Goal: Task Accomplishment & Management: Complete application form

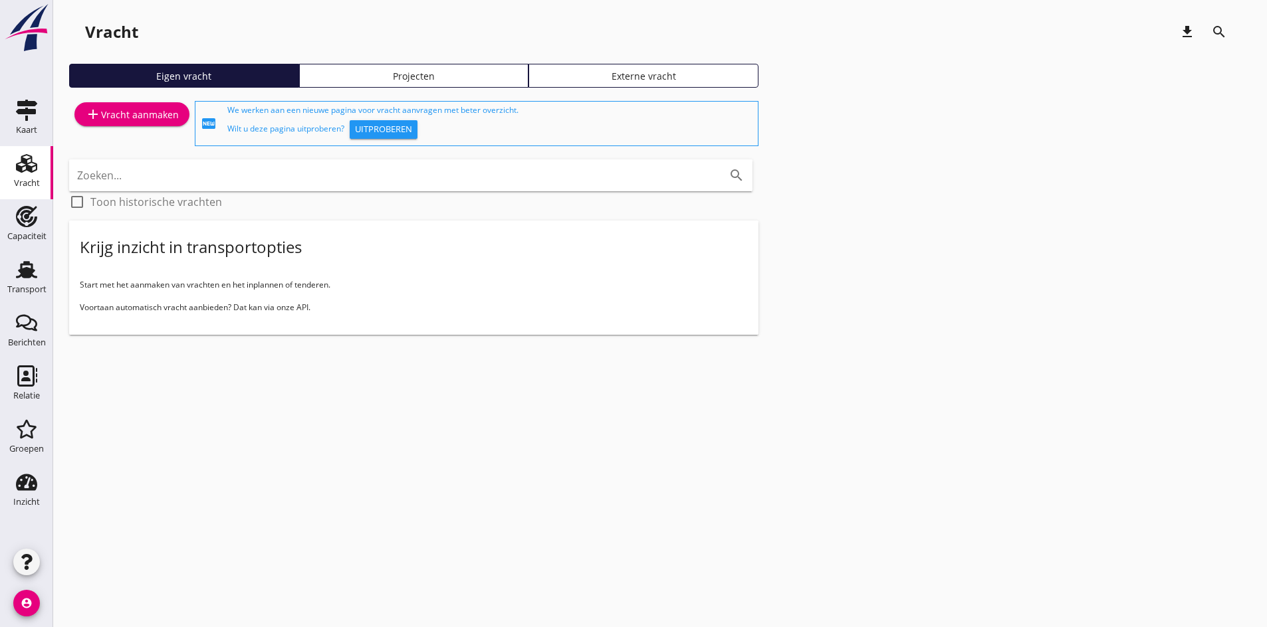
click at [126, 131] on div "add Vracht aanmaken" at bounding box center [132, 123] width 126 height 51
click at [126, 124] on link "add Vracht aanmaken" at bounding box center [131, 114] width 115 height 24
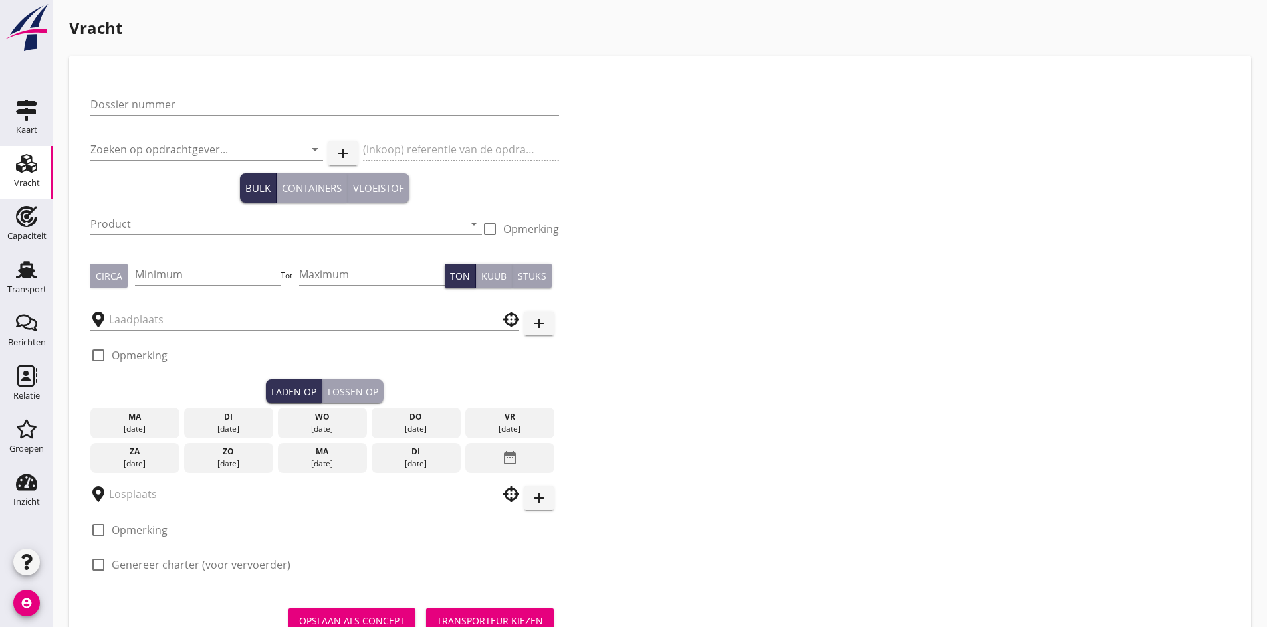
click at [113, 117] on div "Dossier nummer" at bounding box center [324, 111] width 469 height 35
click at [112, 110] on input "Dossier nummer" at bounding box center [324, 104] width 469 height 21
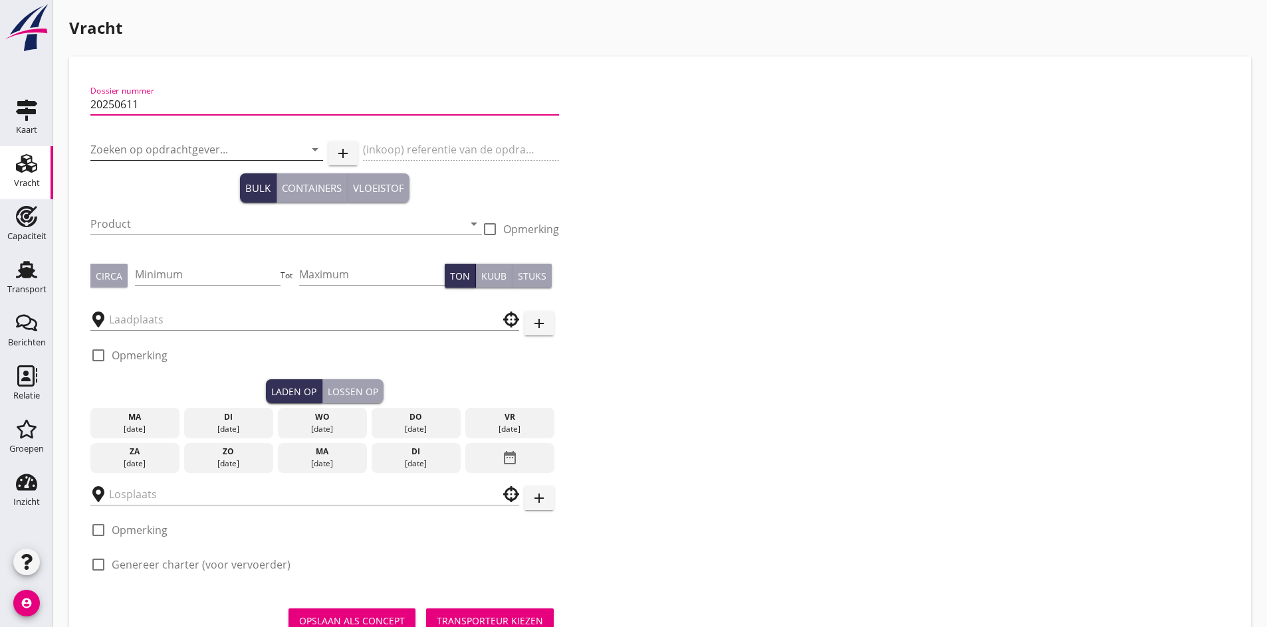
type input "20250611"
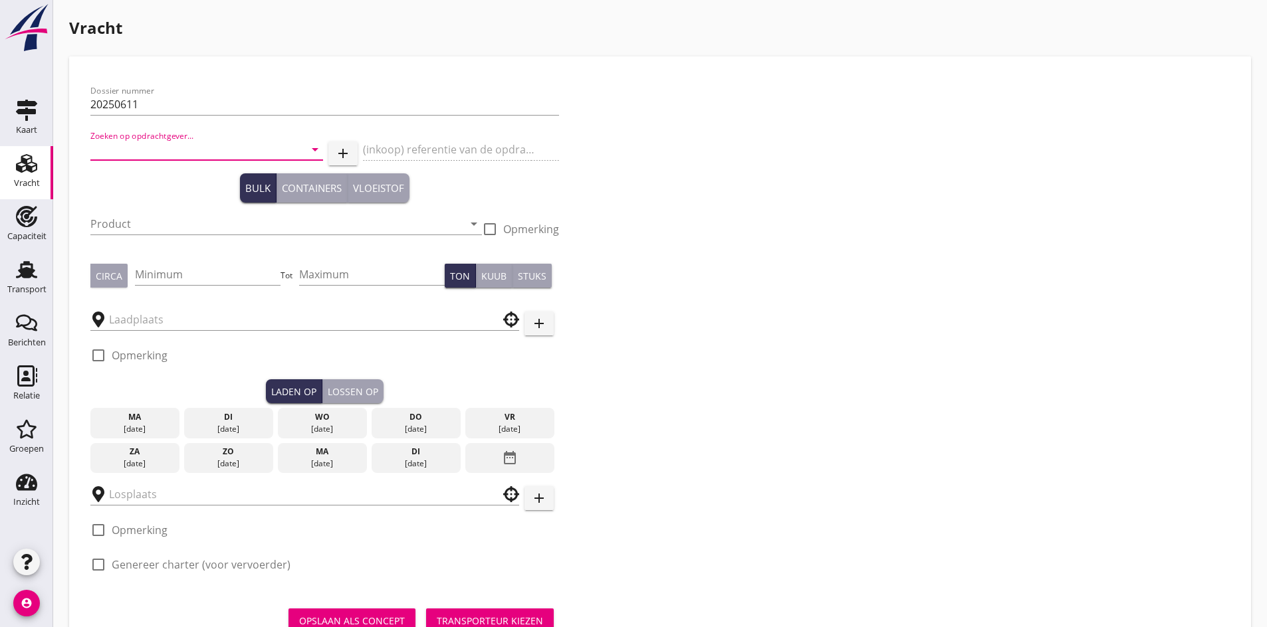
click at [130, 152] on input "Zoeken op opdrachtgever..." at bounding box center [187, 149] width 195 height 21
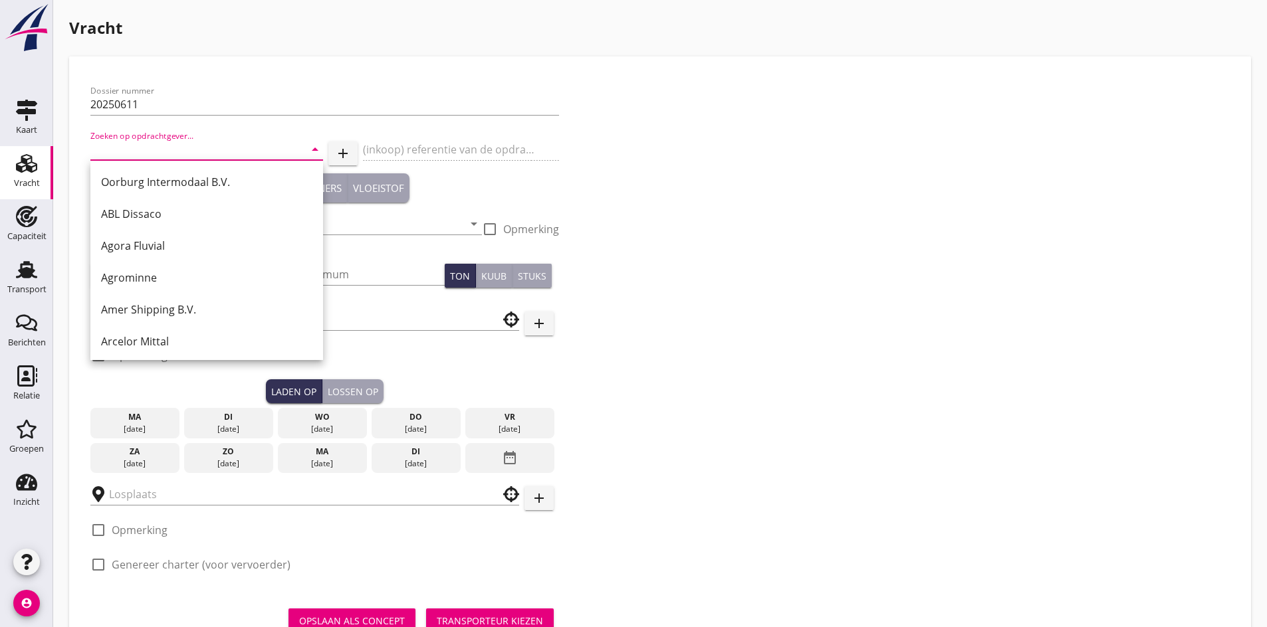
click at [92, 152] on input "Zoeken op opdrachtgever..." at bounding box center [187, 149] width 195 height 21
click at [119, 149] on input "Zoeken op opdrachtgever..." at bounding box center [187, 149] width 195 height 21
click at [124, 147] on input "Zoeken op opdrachtgever..." at bounding box center [187, 149] width 195 height 21
click at [126, 152] on input "Zoeken op opdrachtgever..." at bounding box center [187, 149] width 195 height 21
click at [122, 154] on input "Zoeken op opdrachtgever..." at bounding box center [187, 149] width 195 height 21
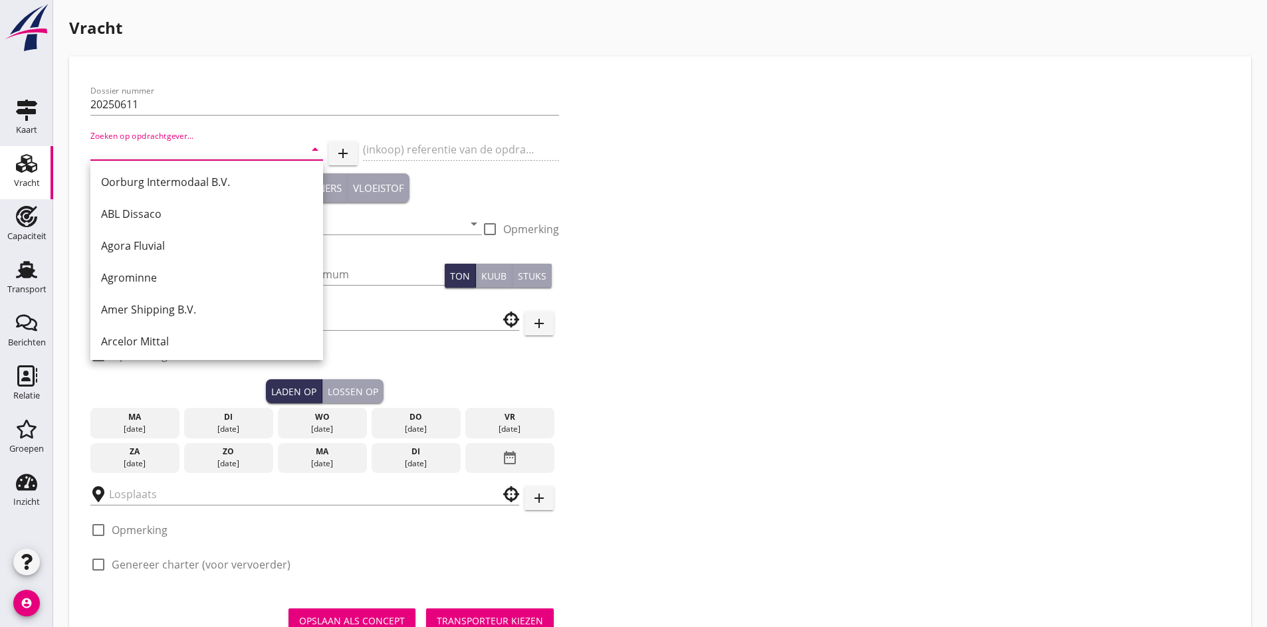
click at [119, 148] on input "Zoeken op opdrachtgever..." at bounding box center [187, 149] width 195 height 21
click at [124, 144] on input "Zoeken op opdrachtgever..." at bounding box center [187, 149] width 195 height 21
click at [129, 153] on input "Zoeken op opdrachtgever..." at bounding box center [187, 149] width 195 height 21
click at [124, 148] on input "Zoeken op opdrachtgever..." at bounding box center [187, 149] width 195 height 21
type input "r"
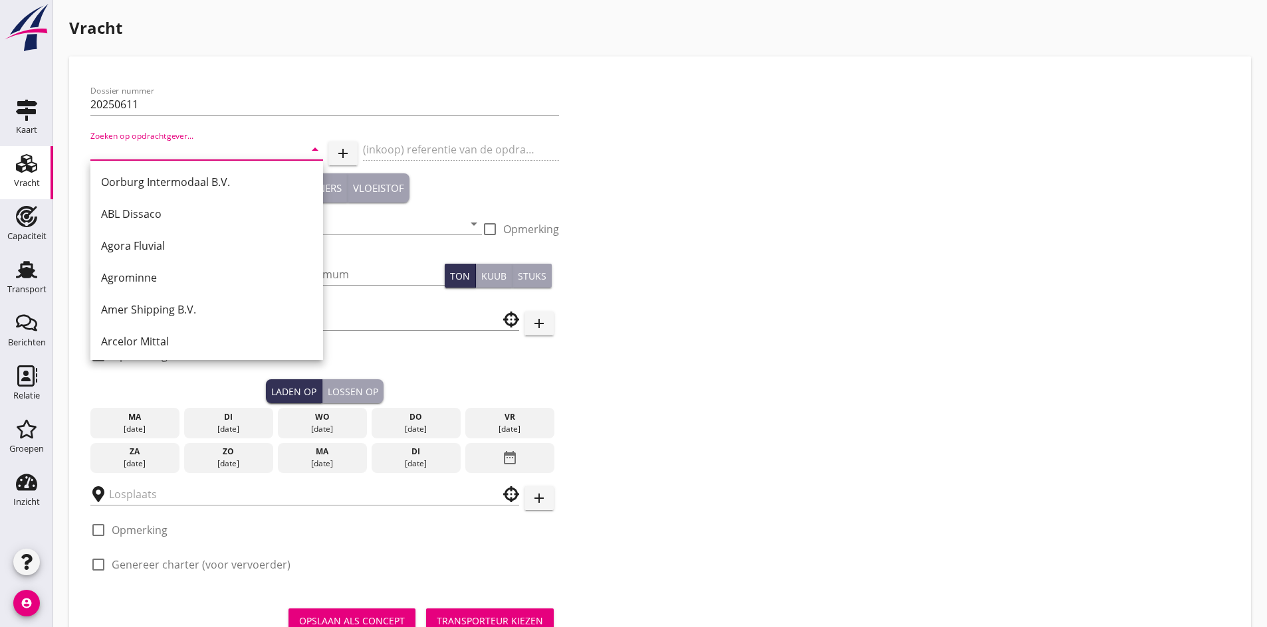
type input "r"
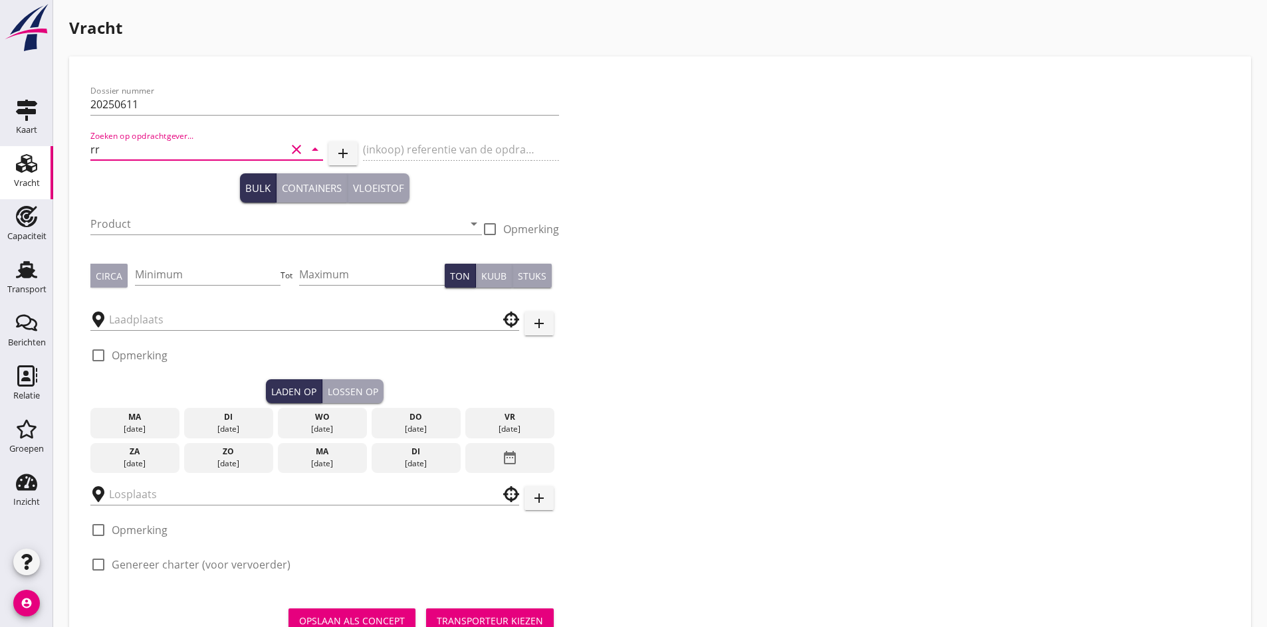
type input "r"
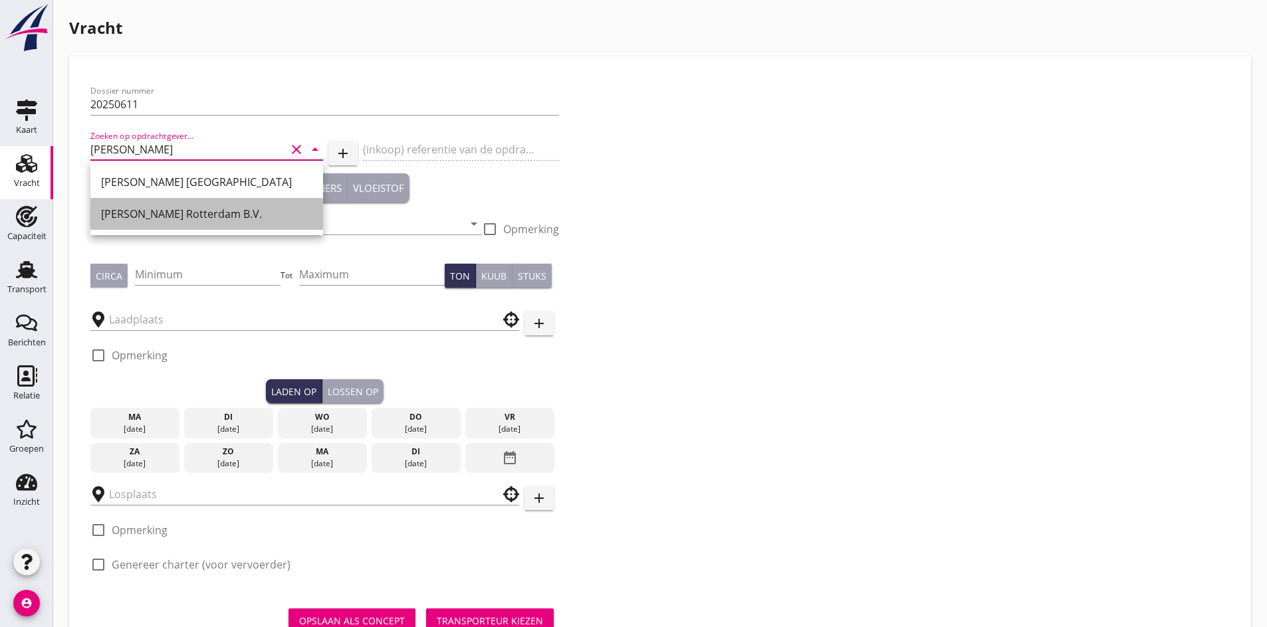
click at [164, 223] on div "[PERSON_NAME] Rotterdam B.V." at bounding box center [206, 214] width 211 height 32
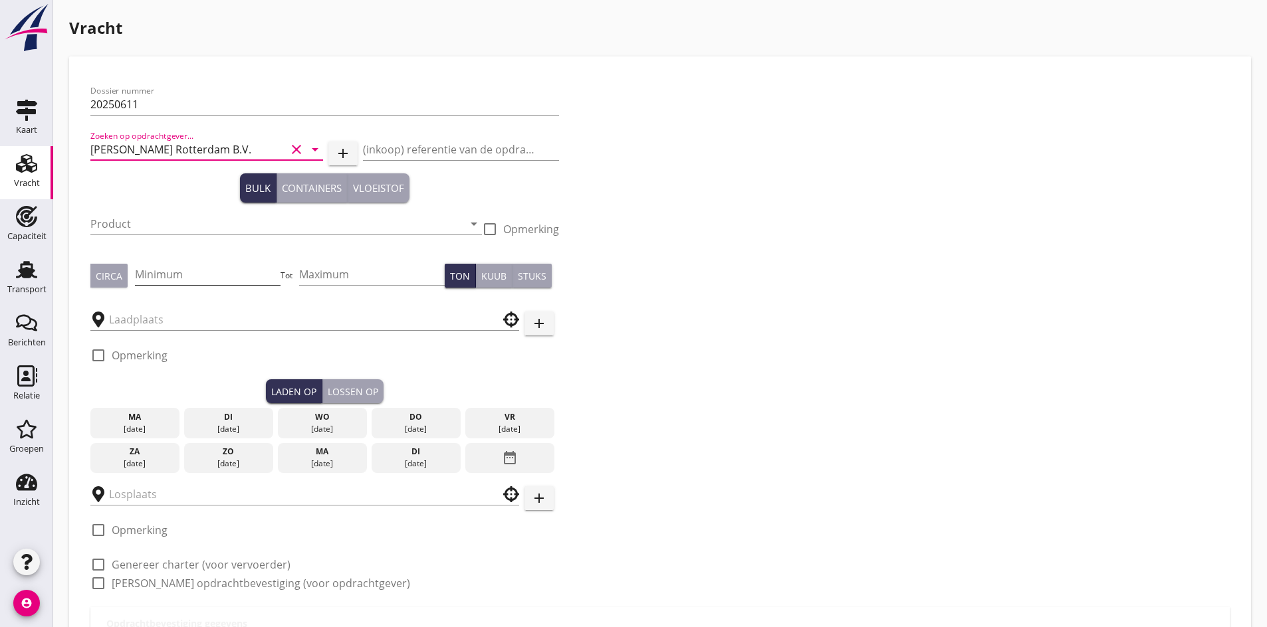
type input "[PERSON_NAME] Rotterdam B.V."
click at [156, 266] on input "Minimum" at bounding box center [208, 274] width 146 height 21
type input "600"
click at [100, 276] on div "Circa" at bounding box center [109, 276] width 27 height 14
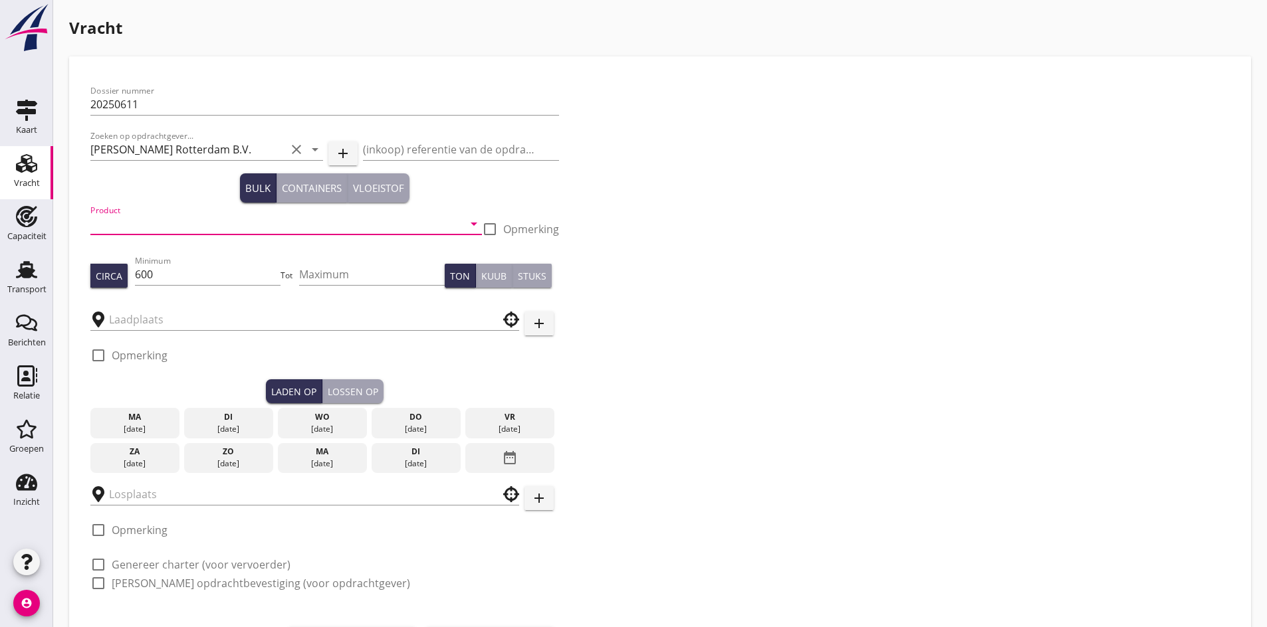
click at [118, 231] on input "Product" at bounding box center [276, 223] width 373 height 21
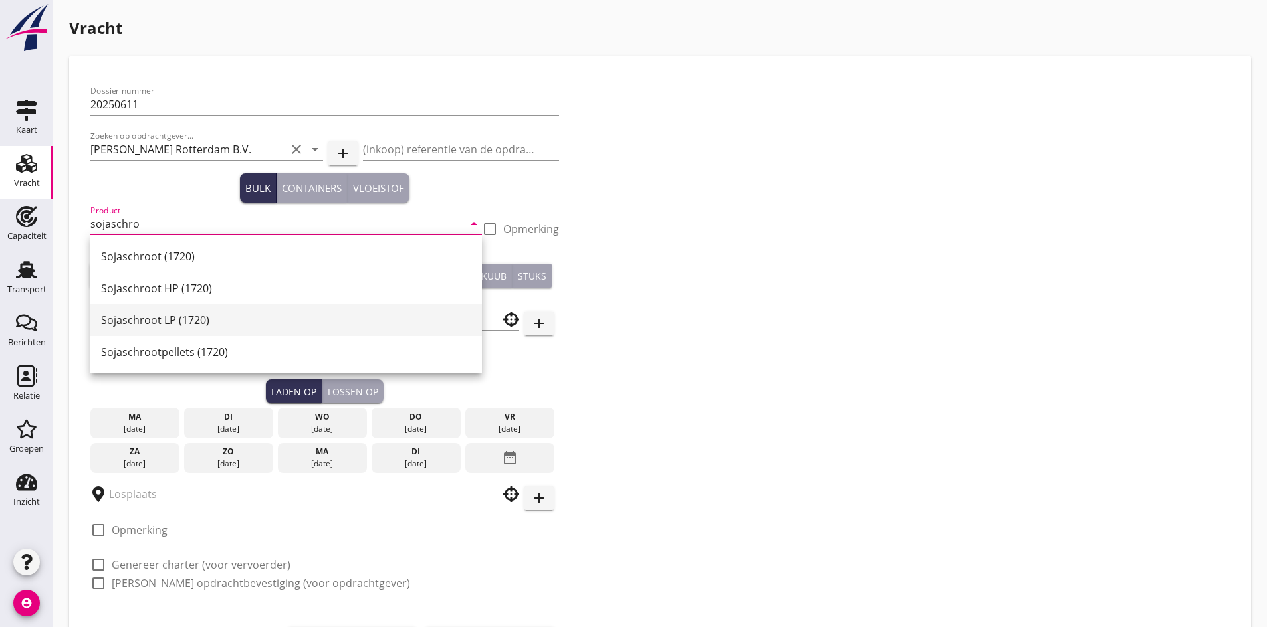
click at [165, 322] on div "Sojaschroot LP (1720)" at bounding box center [286, 320] width 370 height 16
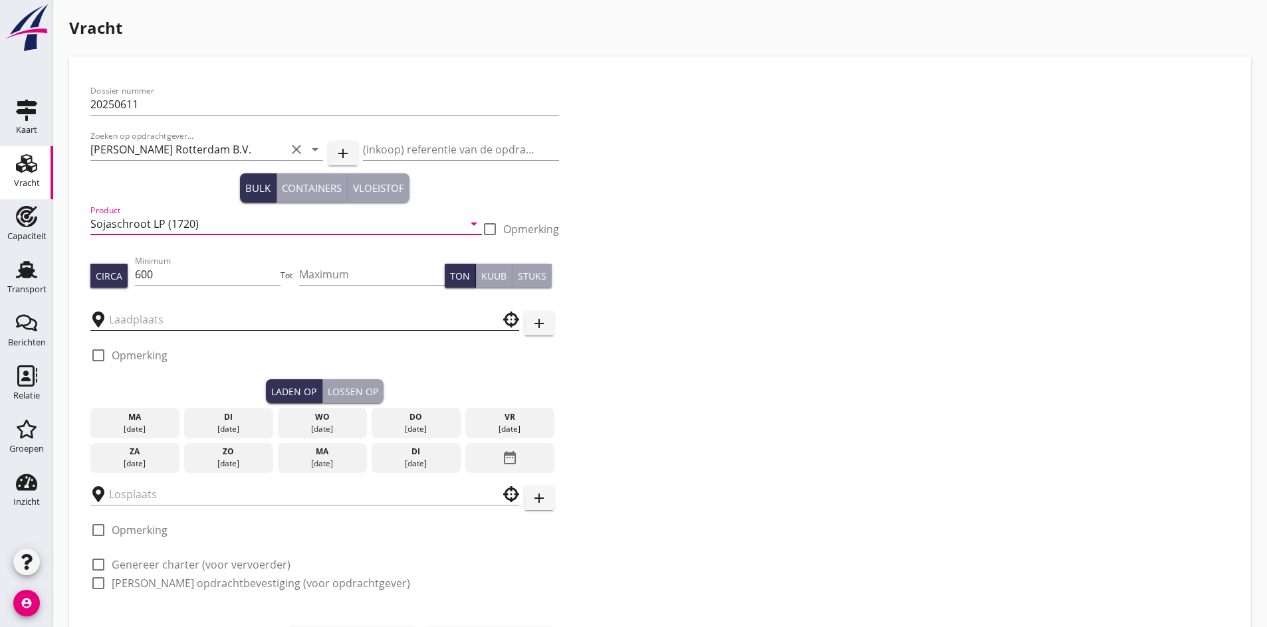
type input "Sojaschroot LP (1720)"
click at [163, 318] on input "text" at bounding box center [295, 319] width 373 height 21
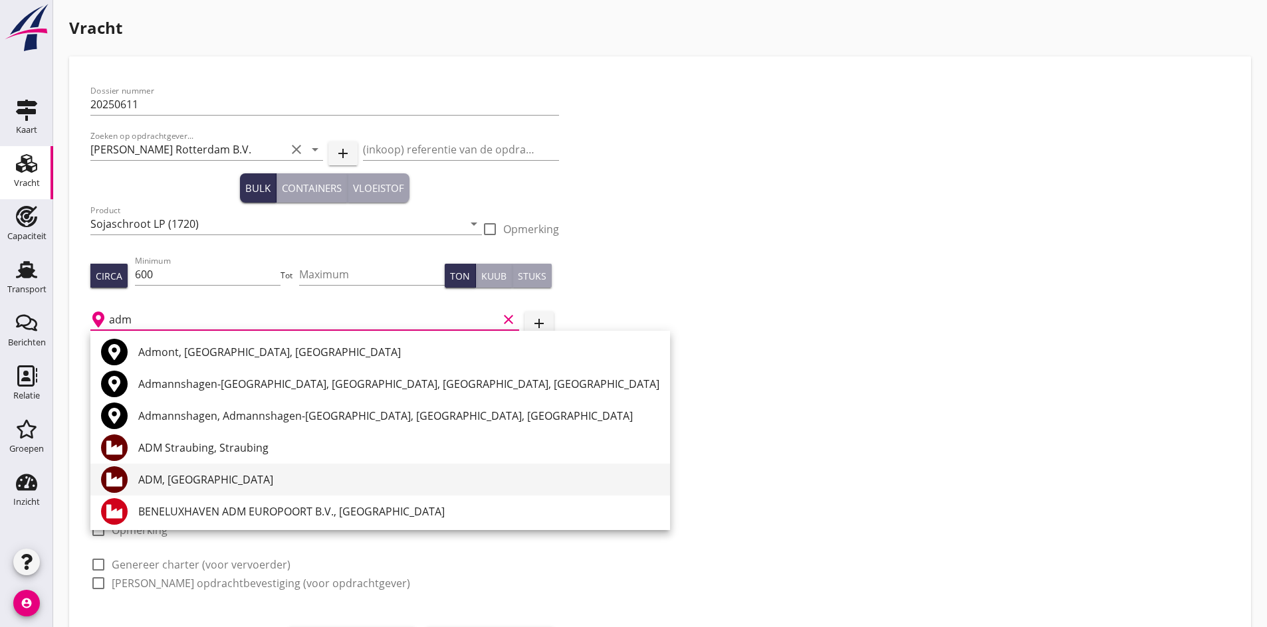
click at [231, 486] on div "ADM, [GEOGRAPHIC_DATA]" at bounding box center [398, 480] width 521 height 16
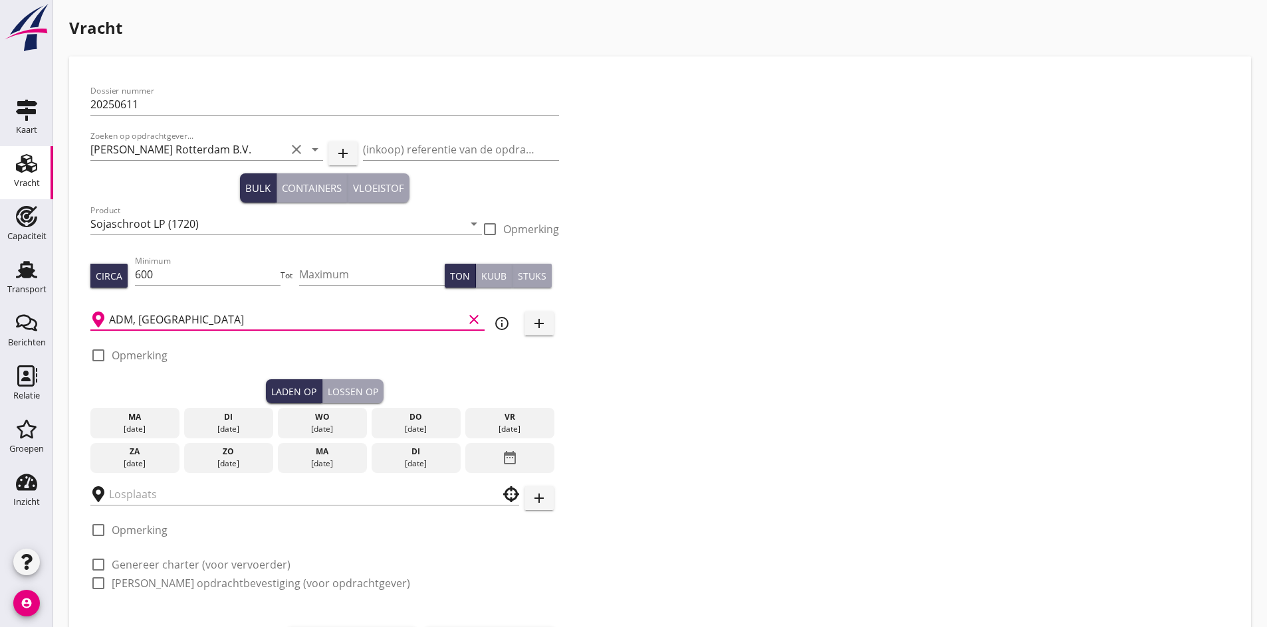
type input "ADM, [GEOGRAPHIC_DATA]"
click at [95, 354] on div at bounding box center [98, 355] width 23 height 23
checkbox input "true"
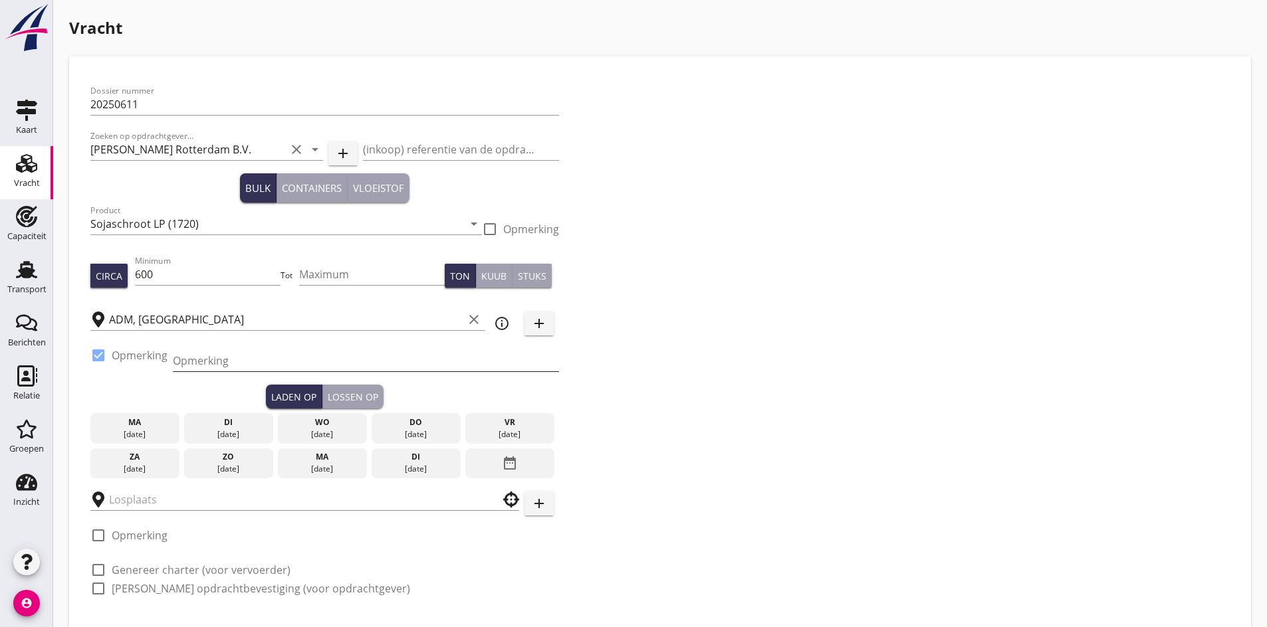
click at [241, 370] on input "Opmerking" at bounding box center [366, 360] width 386 height 21
type input "[PERSON_NAME] telefoon: 0653774623 of 0653520841"
click at [165, 433] on div "[DATE]" at bounding box center [135, 435] width 82 height 12
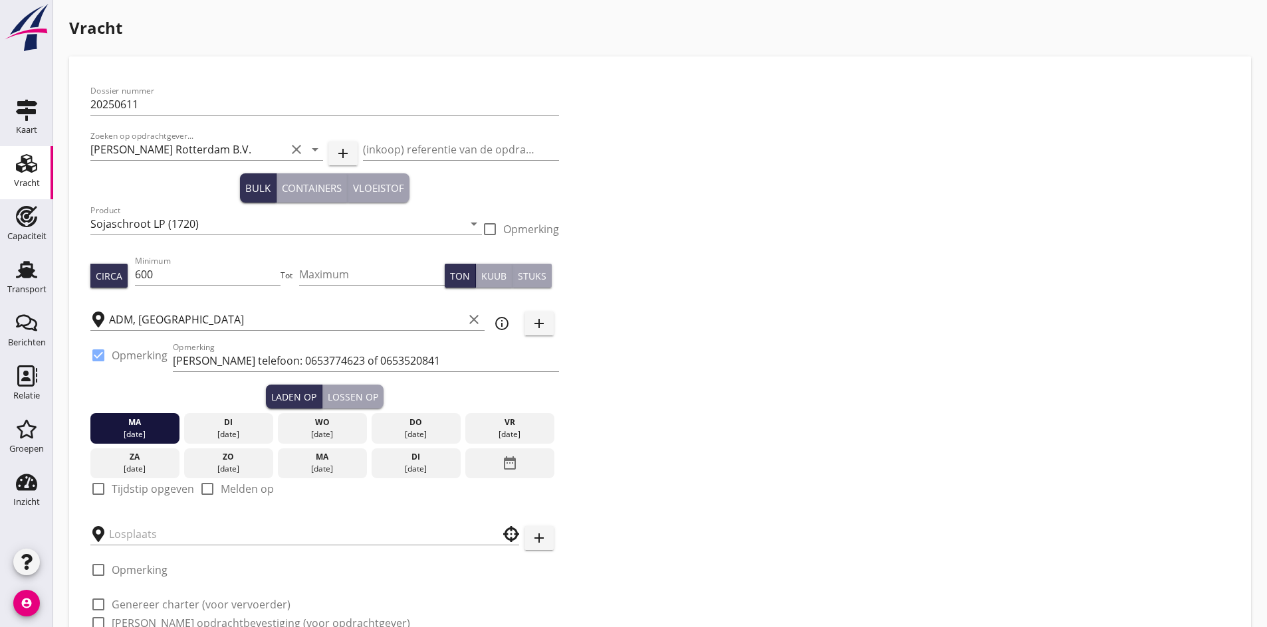
click at [106, 488] on div at bounding box center [98, 489] width 23 height 23
checkbox input "true"
click at [98, 541] on input "06:00" at bounding box center [324, 534] width 469 height 21
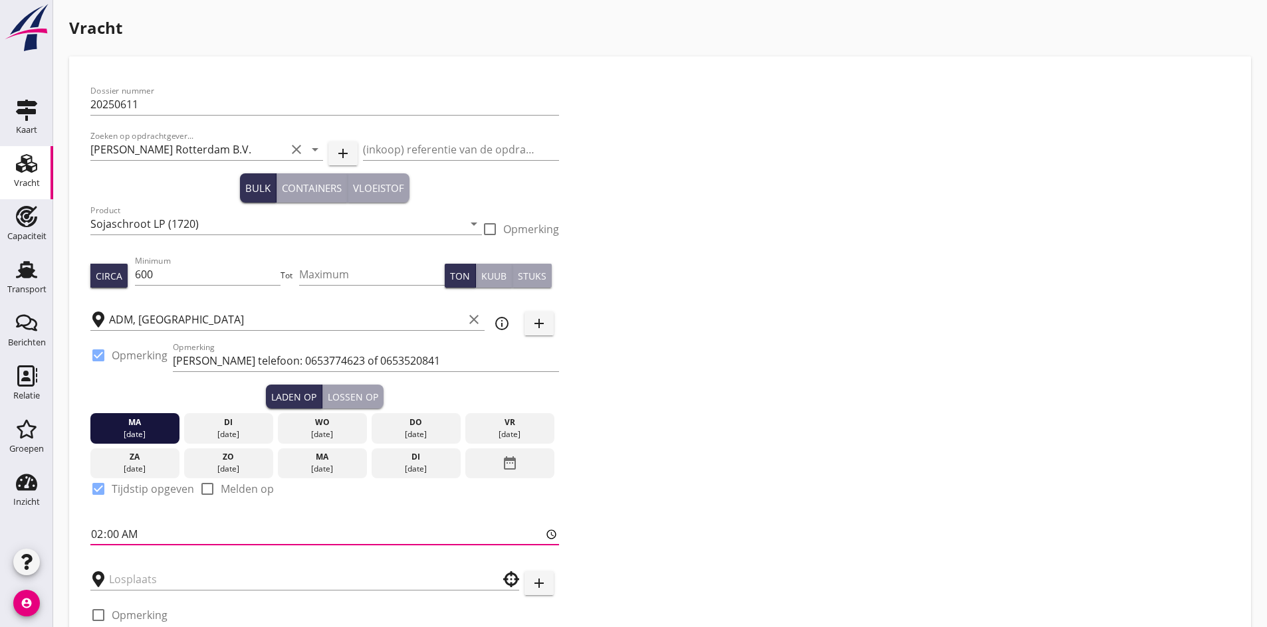
type input "22:00"
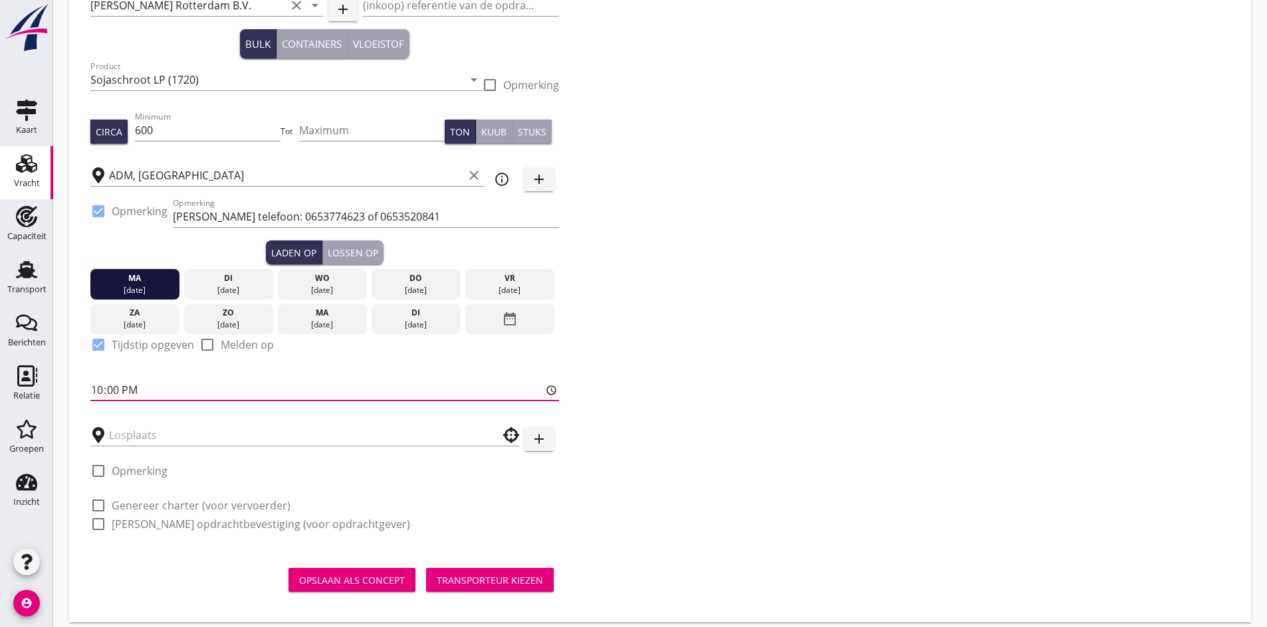
scroll to position [156, 0]
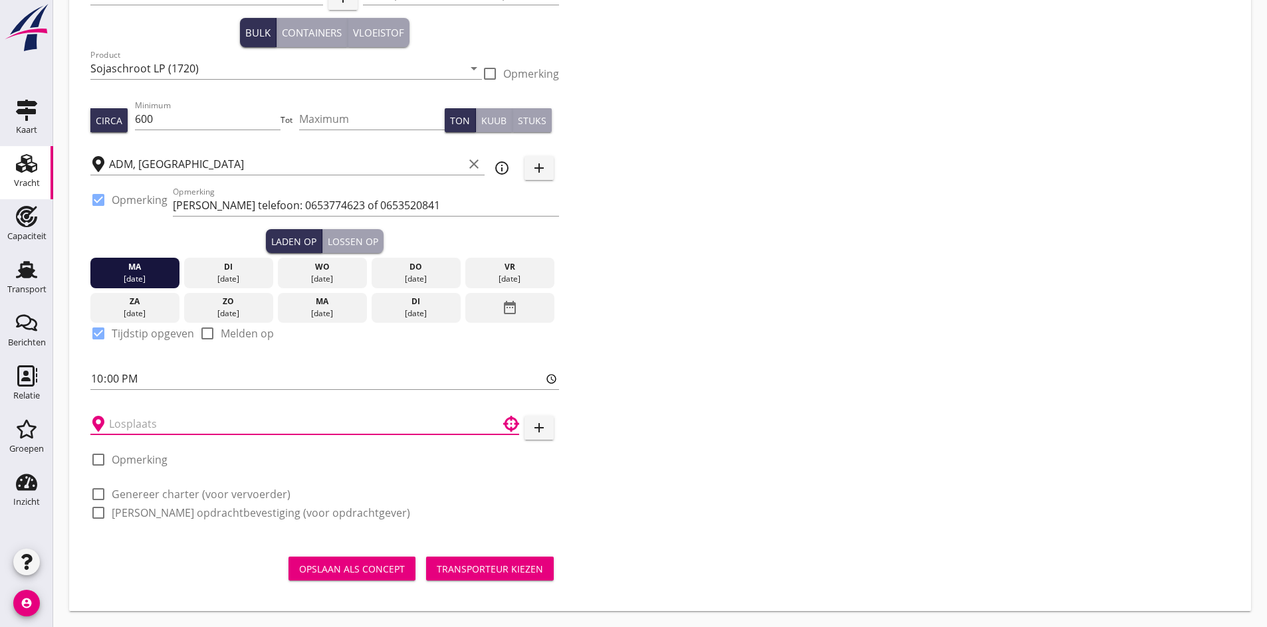
click at [136, 431] on input "text" at bounding box center [295, 423] width 373 height 21
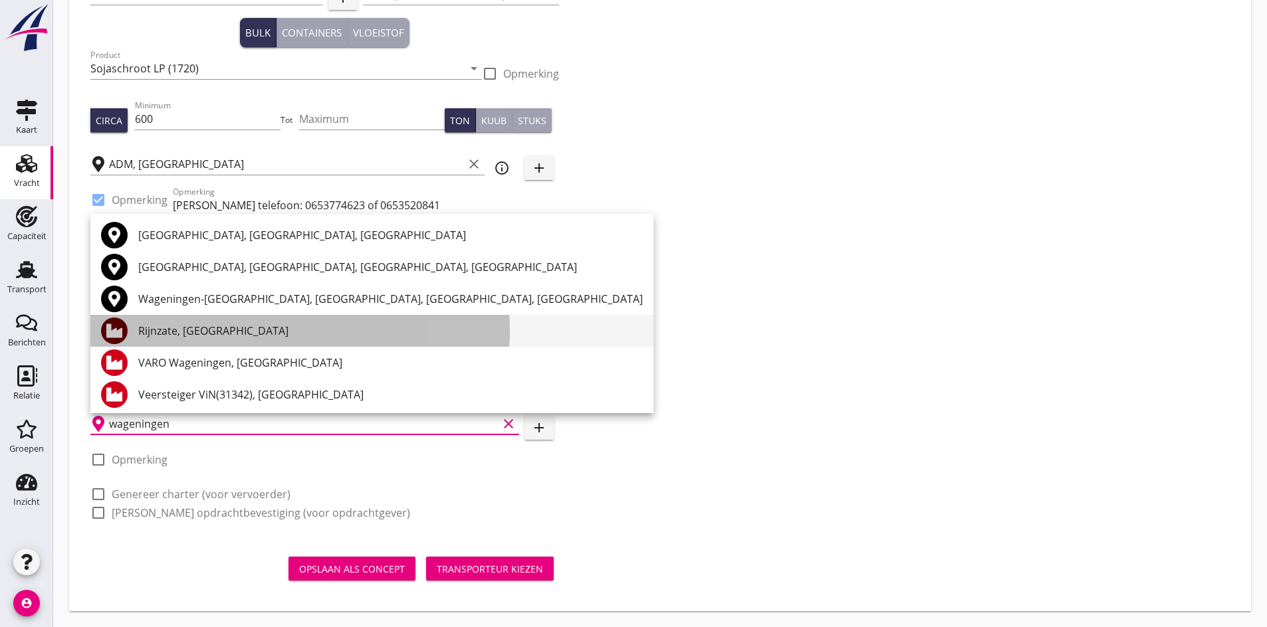
click at [227, 324] on div "Rijnzate, [GEOGRAPHIC_DATA]" at bounding box center [390, 331] width 504 height 16
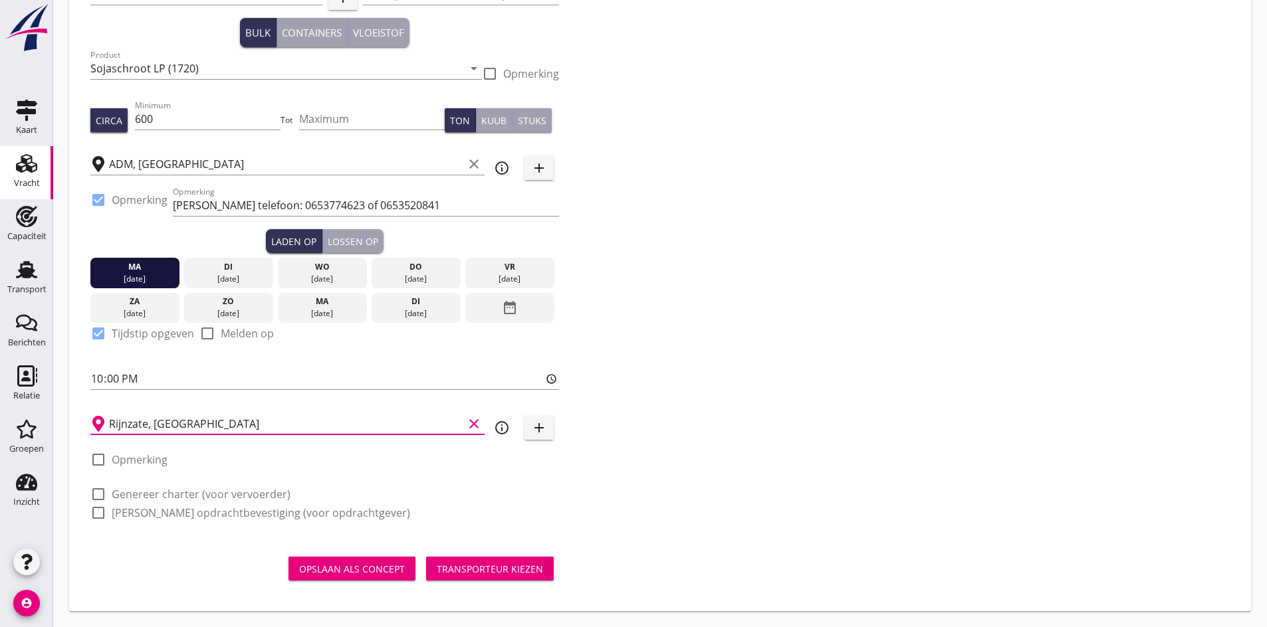
type input "Rijnzate, [GEOGRAPHIC_DATA]"
click at [99, 494] on div at bounding box center [98, 494] width 23 height 23
checkbox input "true"
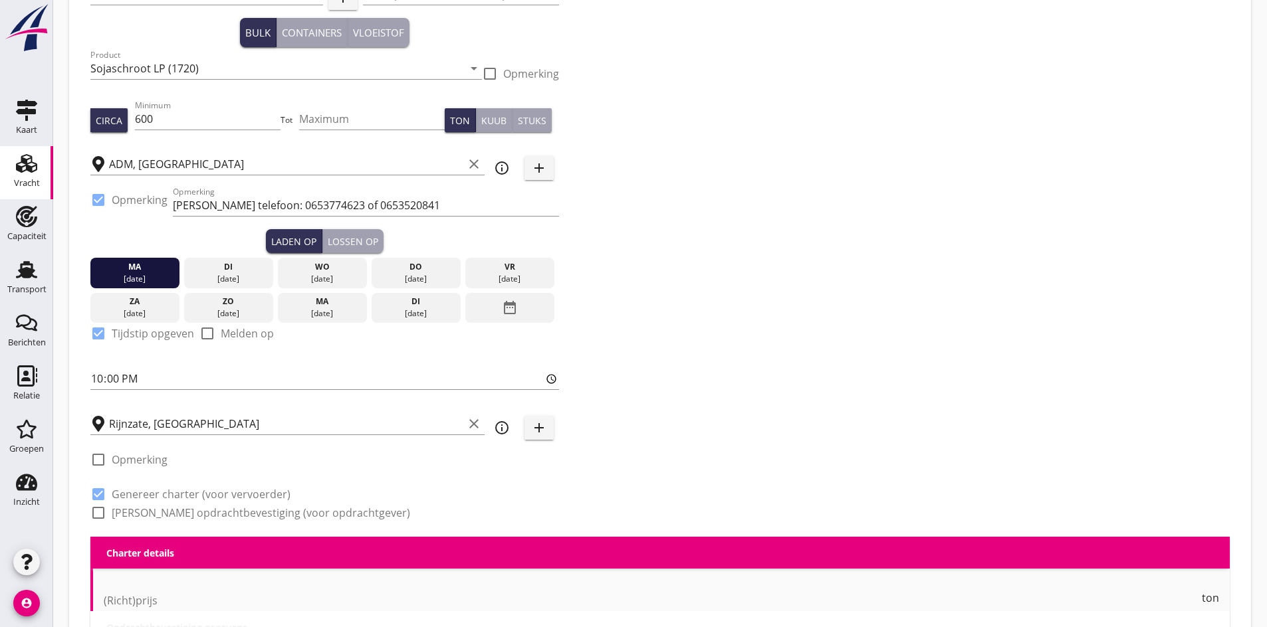
checkbox input "true"
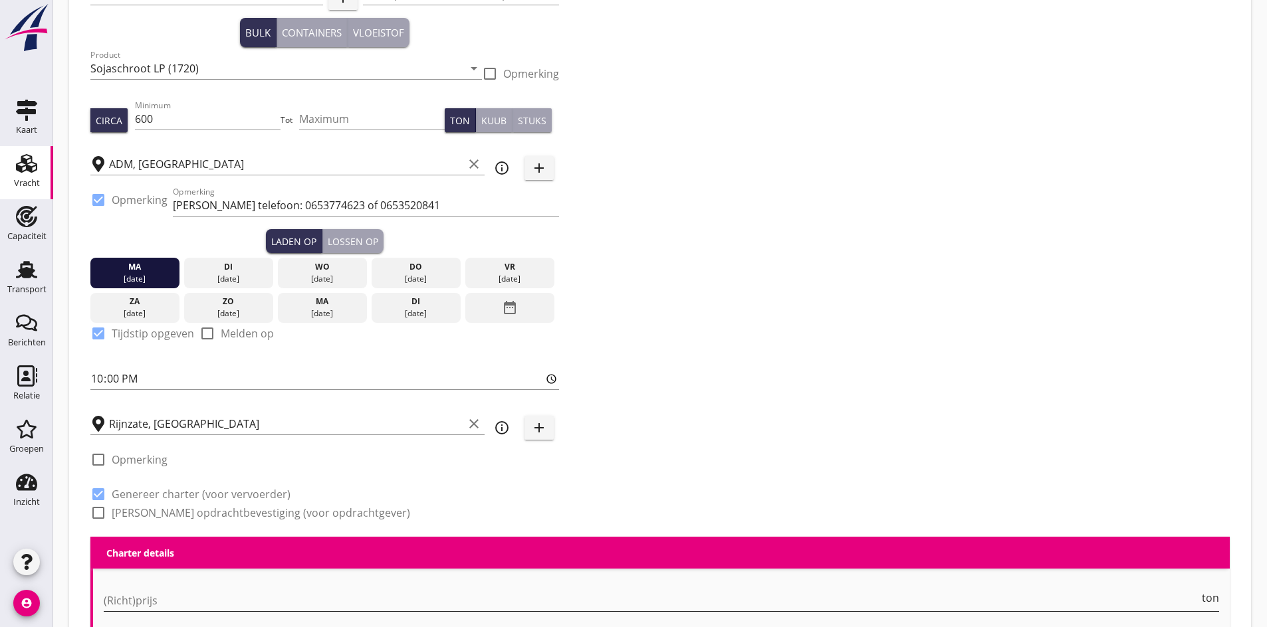
scroll to position [262, 0]
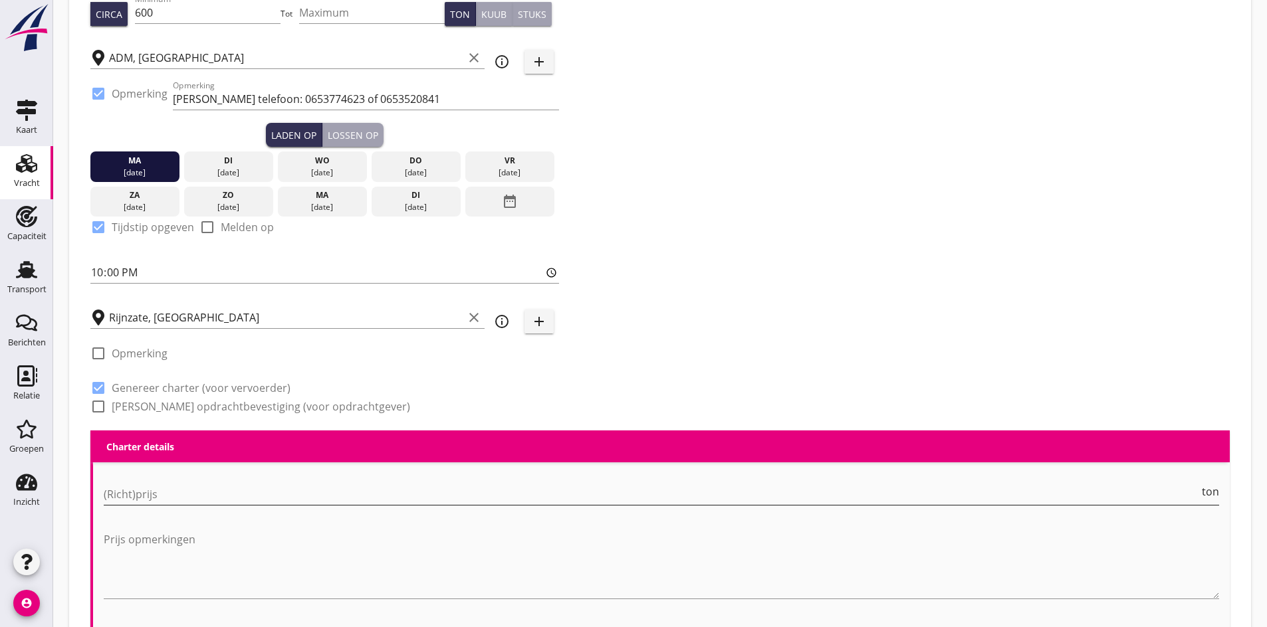
click at [123, 493] on input "(Richt)prijs" at bounding box center [651, 494] width 1095 height 21
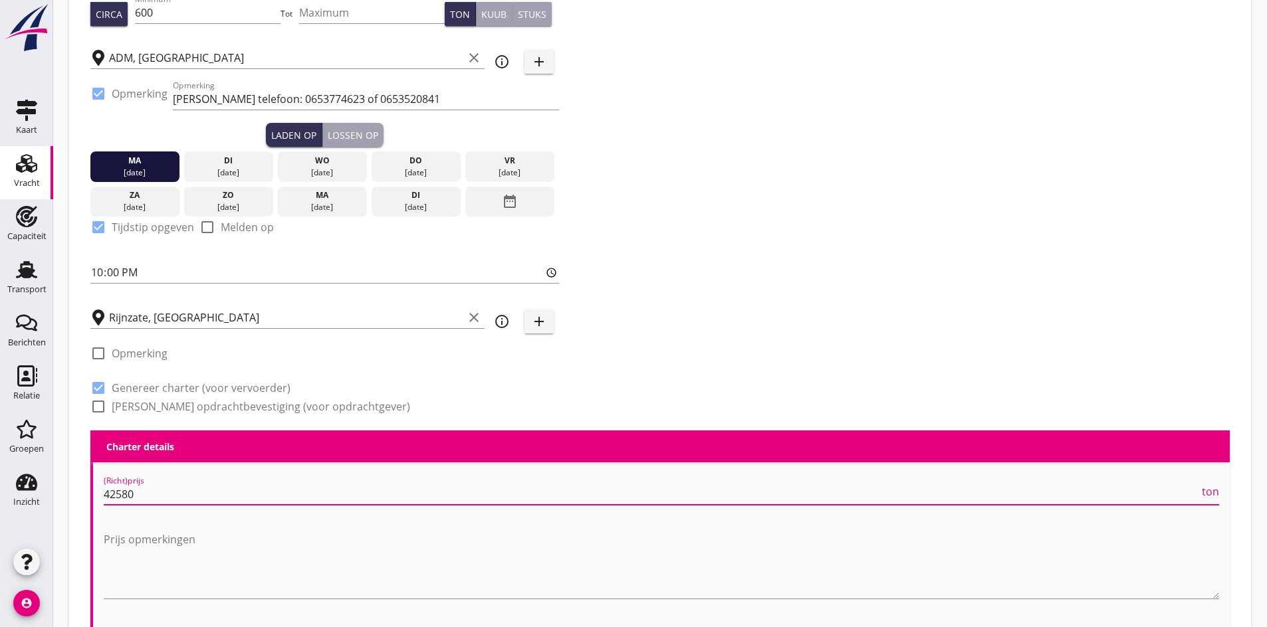
drag, startPoint x: 132, startPoint y: 496, endPoint x: 118, endPoint y: 495, distance: 14.0
click at [118, 495] on input "42580" at bounding box center [651, 494] width 1095 height 21
click at [140, 496] on input "42580" at bounding box center [651, 494] width 1095 height 21
type input "4250"
click at [98, 405] on div at bounding box center [98, 406] width 23 height 23
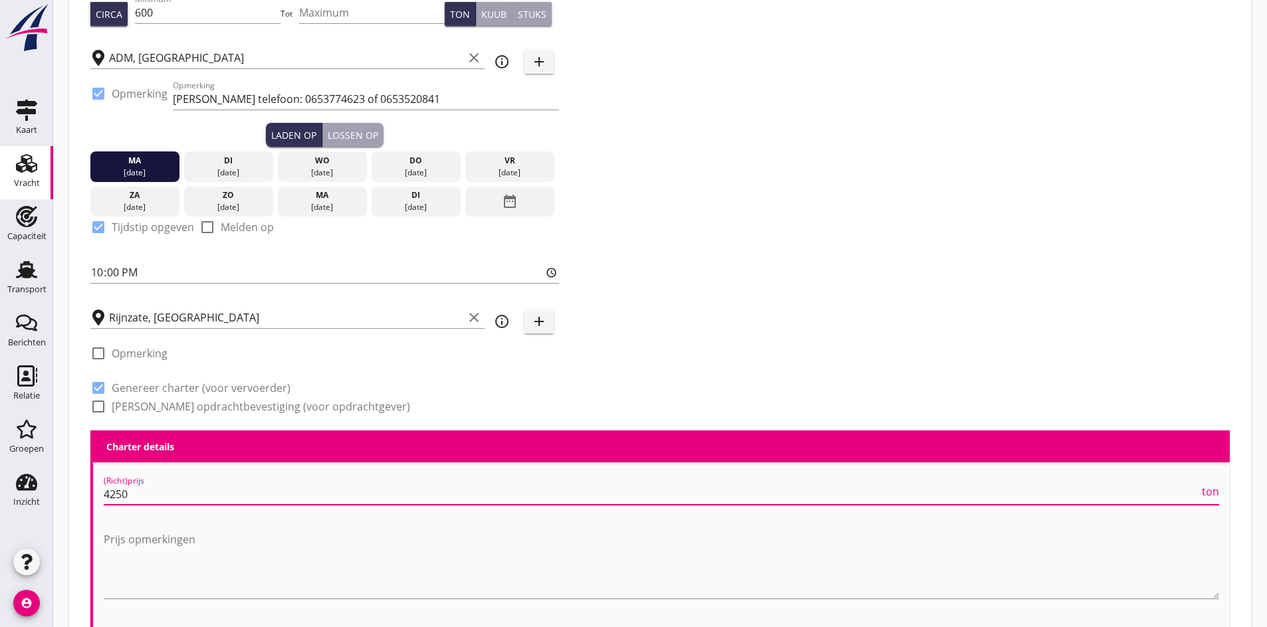
checkbox input "true"
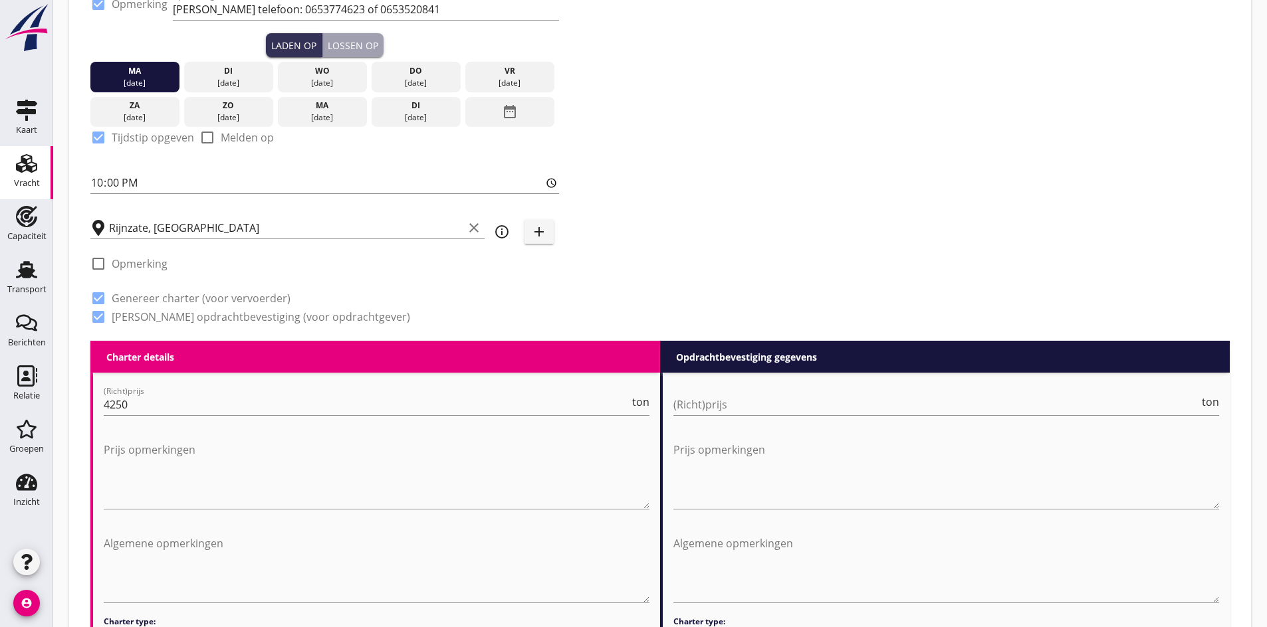
scroll to position [594, 0]
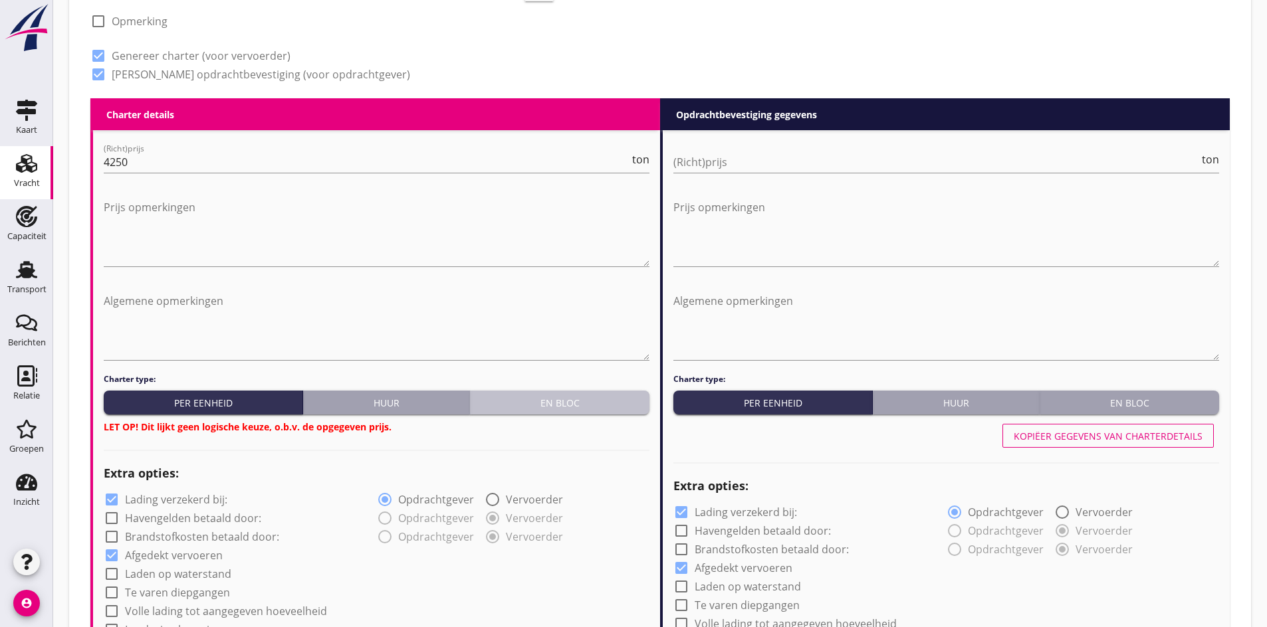
drag, startPoint x: 500, startPoint y: 395, endPoint x: 934, endPoint y: 407, distance: 433.5
click at [500, 396] on div "En bloc" at bounding box center [559, 403] width 169 height 14
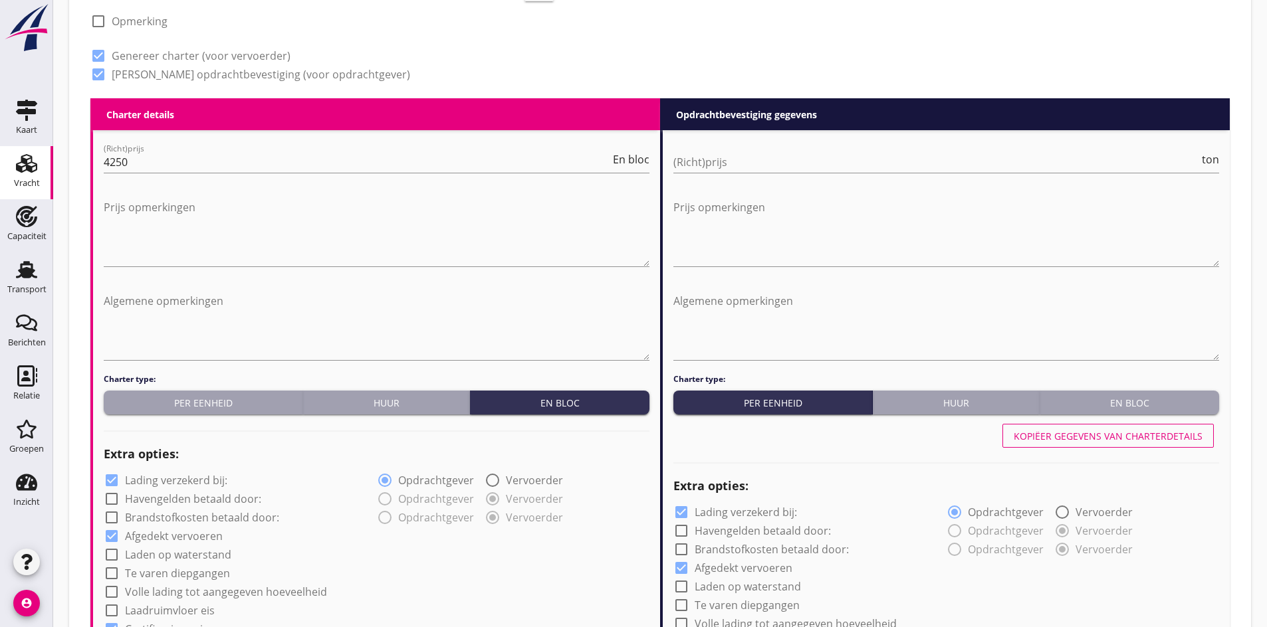
drag, startPoint x: 1111, startPoint y: 389, endPoint x: 1109, endPoint y: 399, distance: 10.3
click at [1112, 390] on div "Charter type: Per eenheid Huur En bloc" at bounding box center [946, 393] width 546 height 41
click at [1105, 404] on div "En bloc" at bounding box center [1129, 403] width 169 height 14
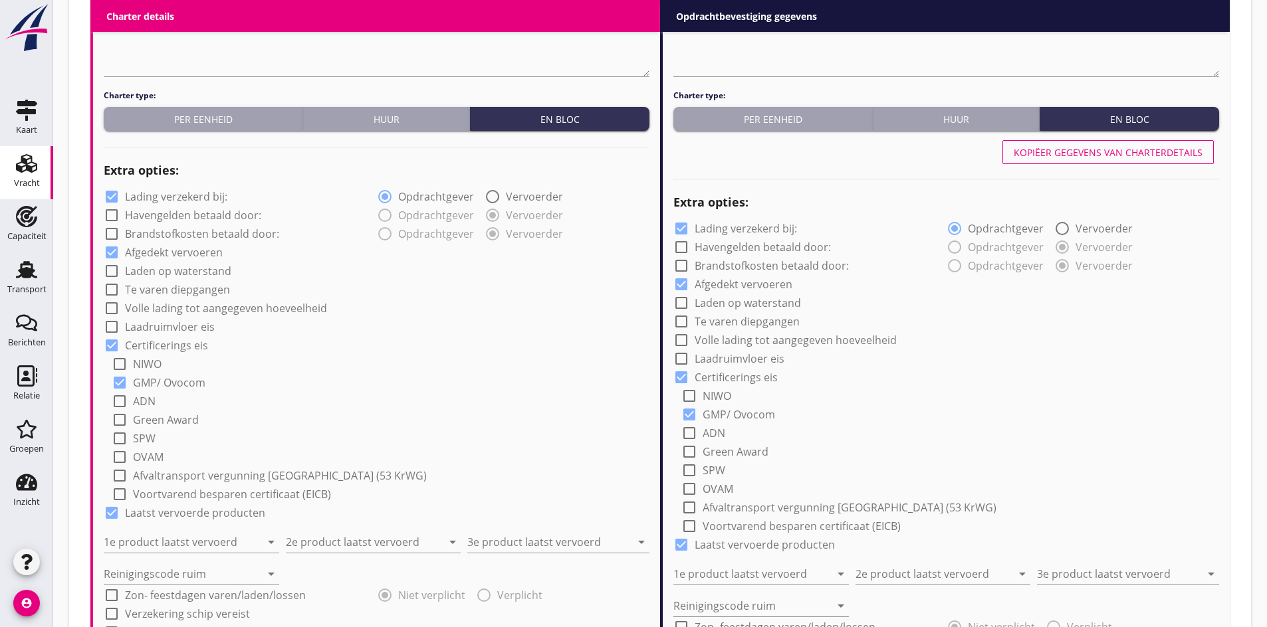
scroll to position [926, 0]
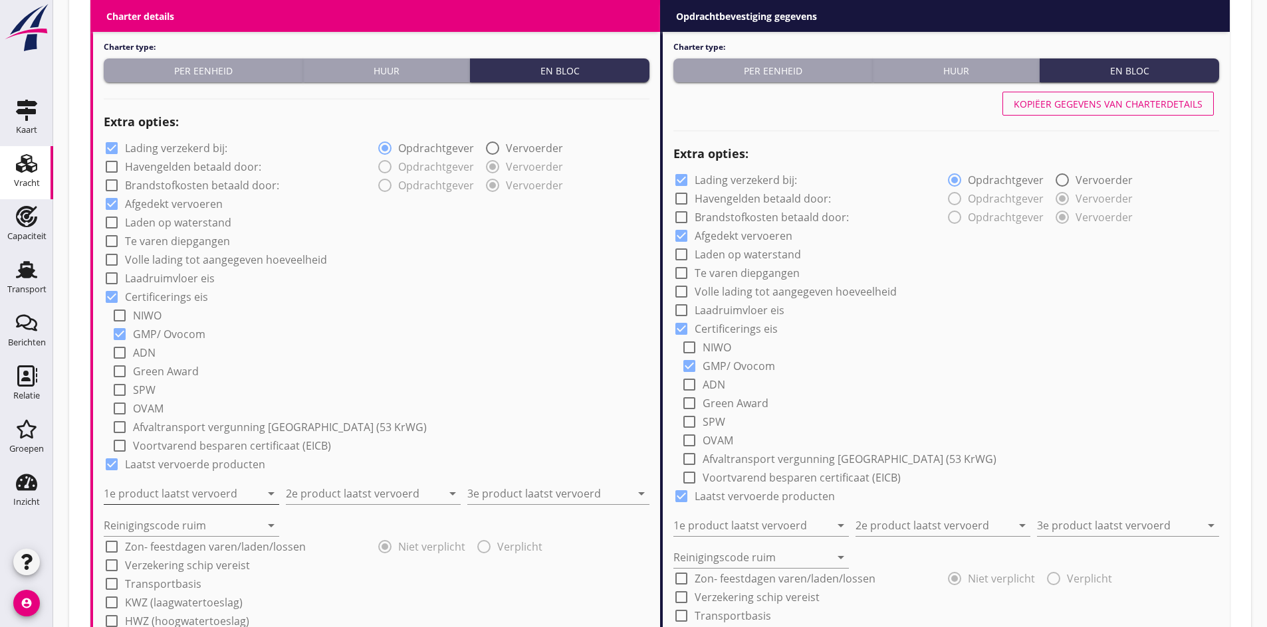
click at [152, 500] on input "1e product laatst vervoerd" at bounding box center [182, 493] width 157 height 21
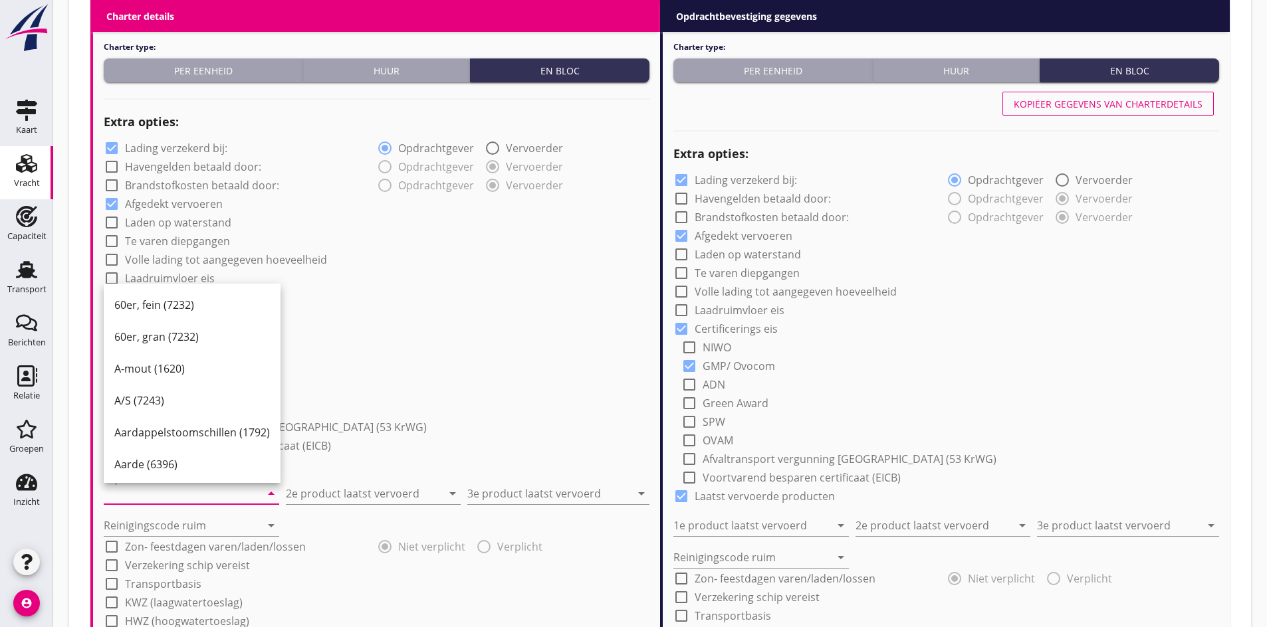
type input "s"
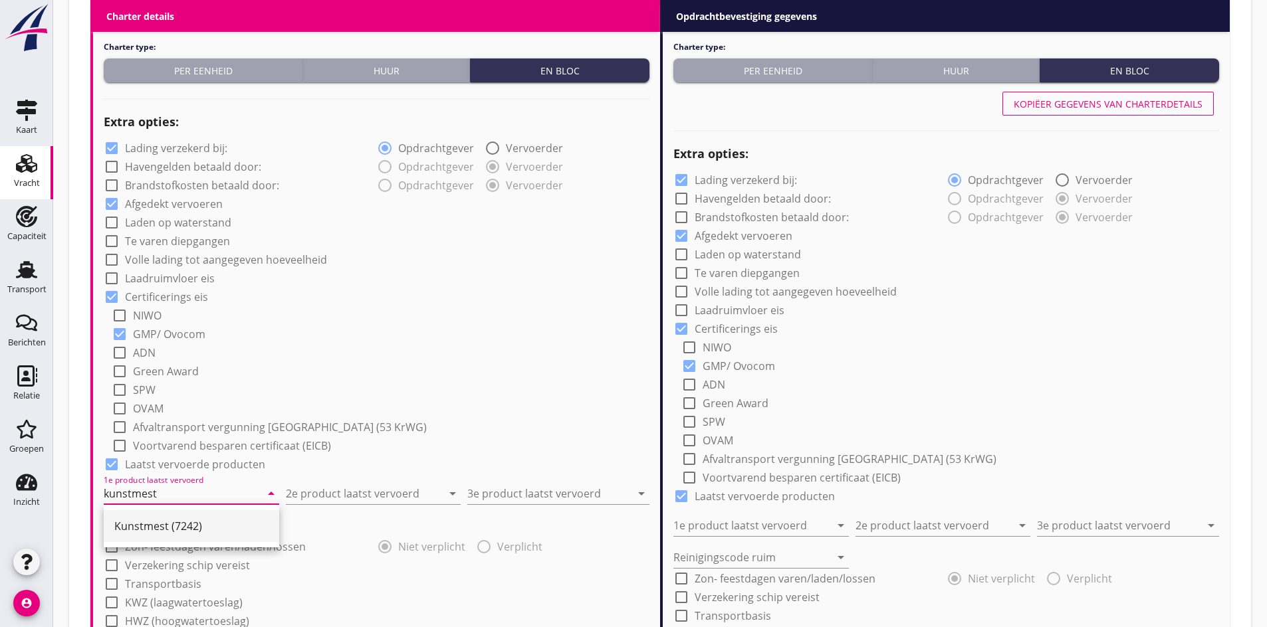
drag, startPoint x: 152, startPoint y: 500, endPoint x: 163, endPoint y: 522, distance: 24.4
click at [152, 504] on div "1e product laatst vervoerd kunstmest arrow_drop_down" at bounding box center [191, 493] width 175 height 21
click at [164, 525] on div "Kunstmest (7242)" at bounding box center [191, 526] width 154 height 16
type input "Kunstmest (7242)"
click at [348, 492] on input "2e product laatst vervoerd" at bounding box center [364, 493] width 157 height 21
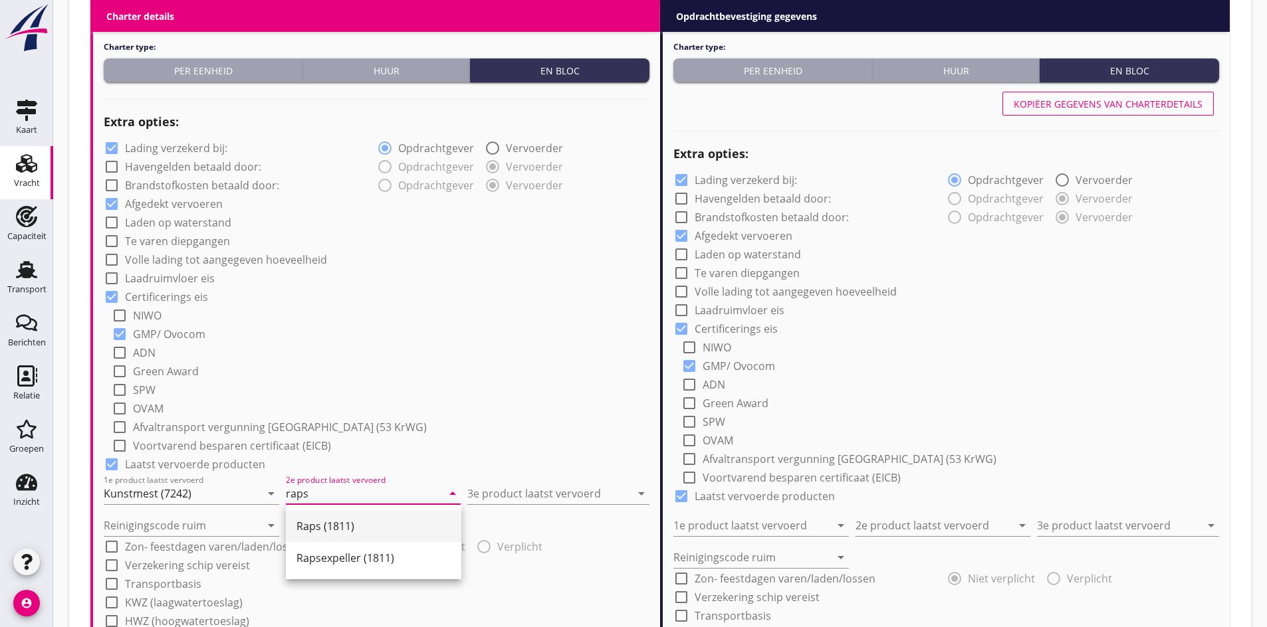
click at [339, 518] on div "Raps (1811)" at bounding box center [373, 526] width 154 height 16
type input "Raps (1811)"
click at [488, 484] on input "3e product laatst vervoerd" at bounding box center [548, 493] width 163 height 21
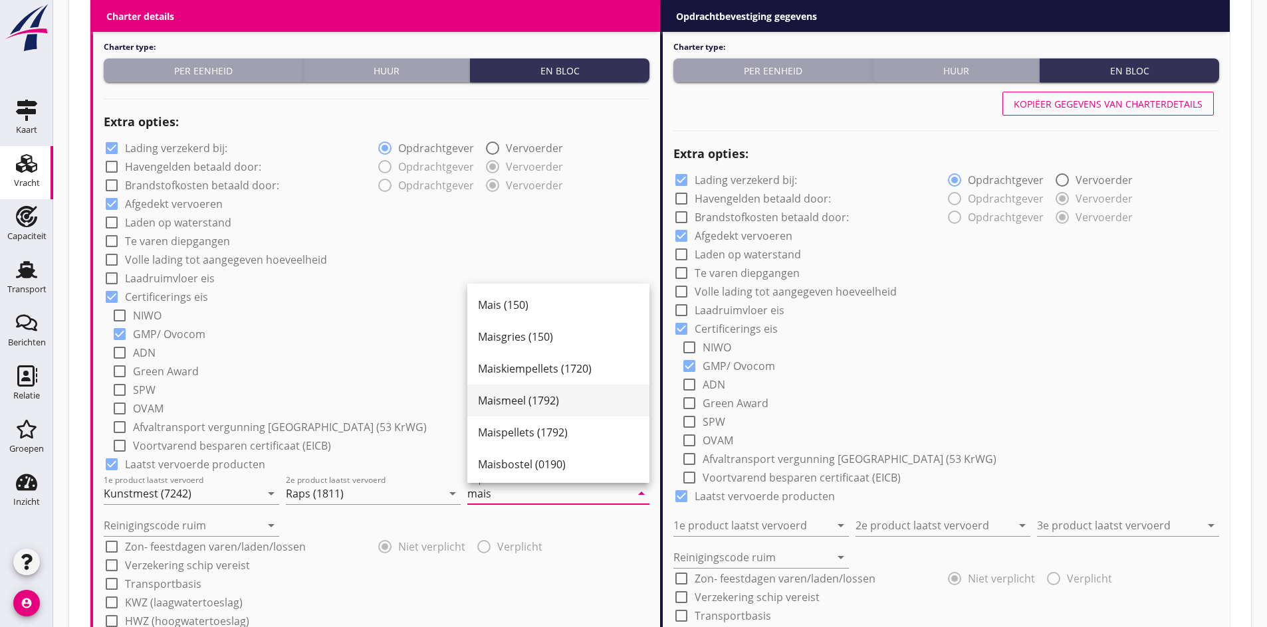
click at [527, 396] on div "Maismeel (1792)" at bounding box center [558, 401] width 161 height 16
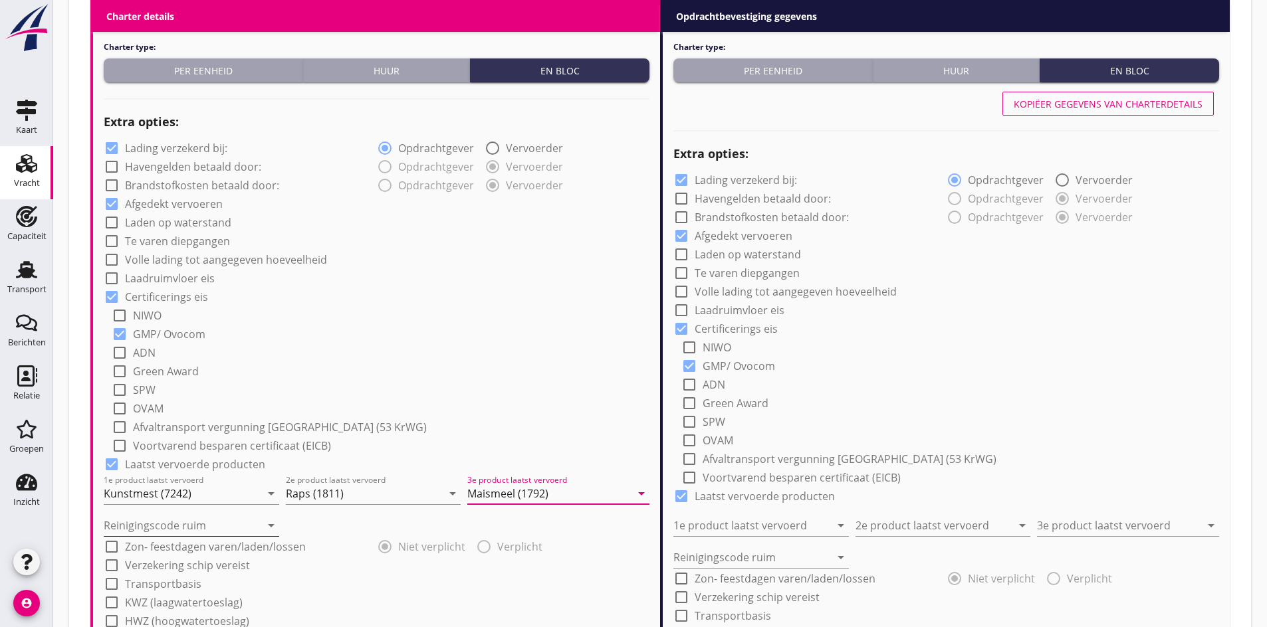
type input "Maismeel (1792)"
click at [171, 528] on input "Reinigingscode ruim" at bounding box center [182, 525] width 157 height 21
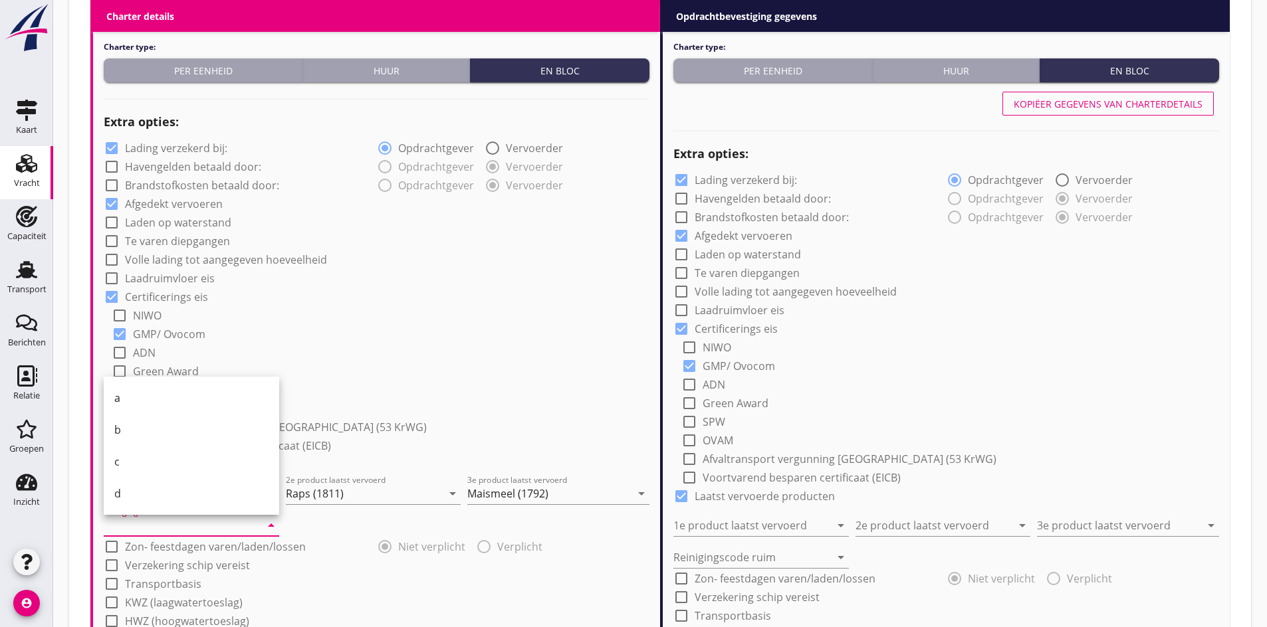
drag, startPoint x: 140, startPoint y: 425, endPoint x: 148, endPoint y: 459, distance: 34.7
click at [140, 425] on div "b" at bounding box center [191, 430] width 154 height 16
type input "b"
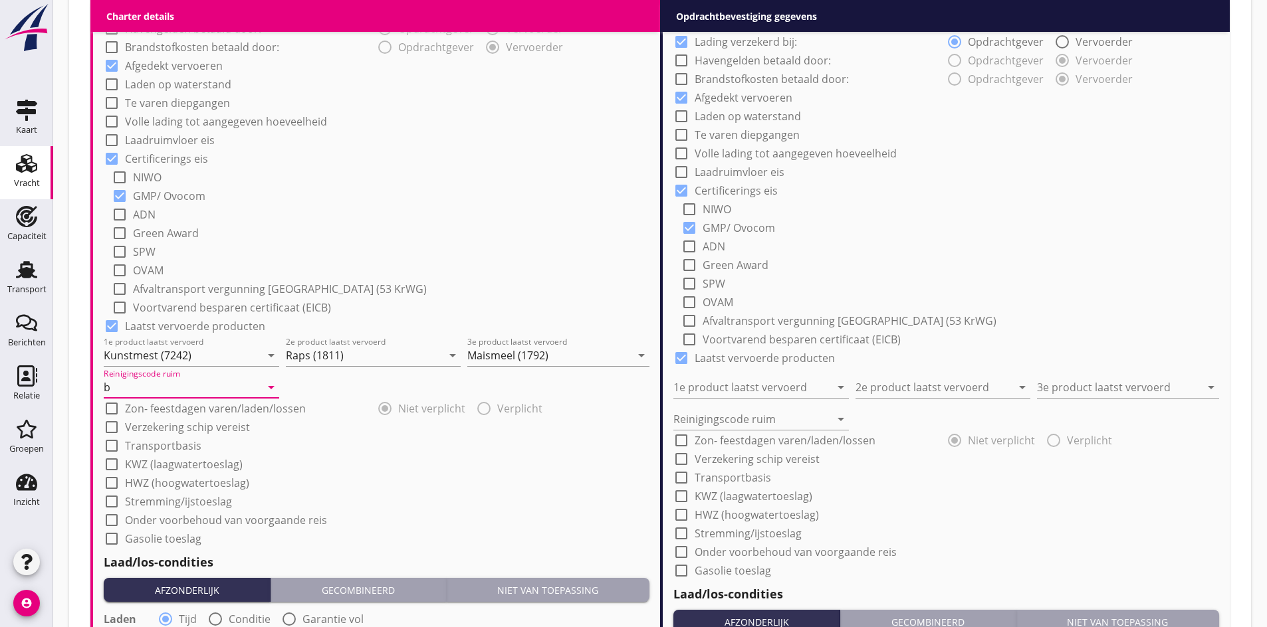
scroll to position [1325, 0]
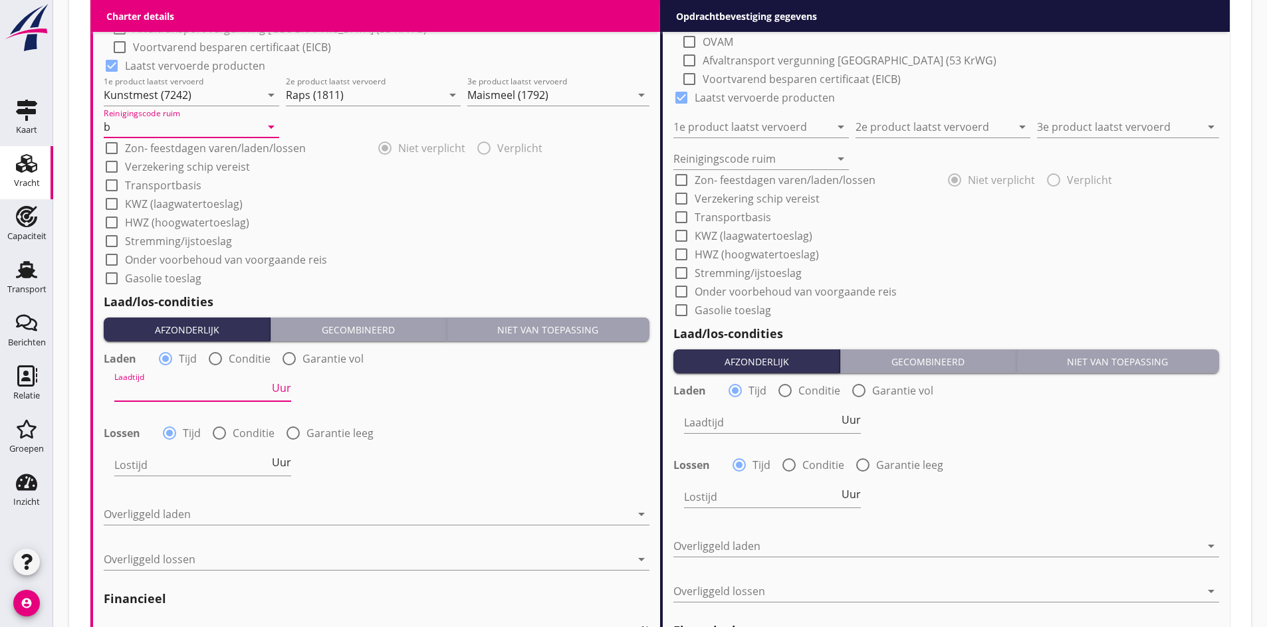
click at [177, 381] on input "Laadtijd" at bounding box center [191, 390] width 155 height 21
click at [207, 362] on div at bounding box center [215, 359] width 23 height 23
radio input "false"
radio input "true"
click at [215, 434] on div at bounding box center [219, 433] width 23 height 23
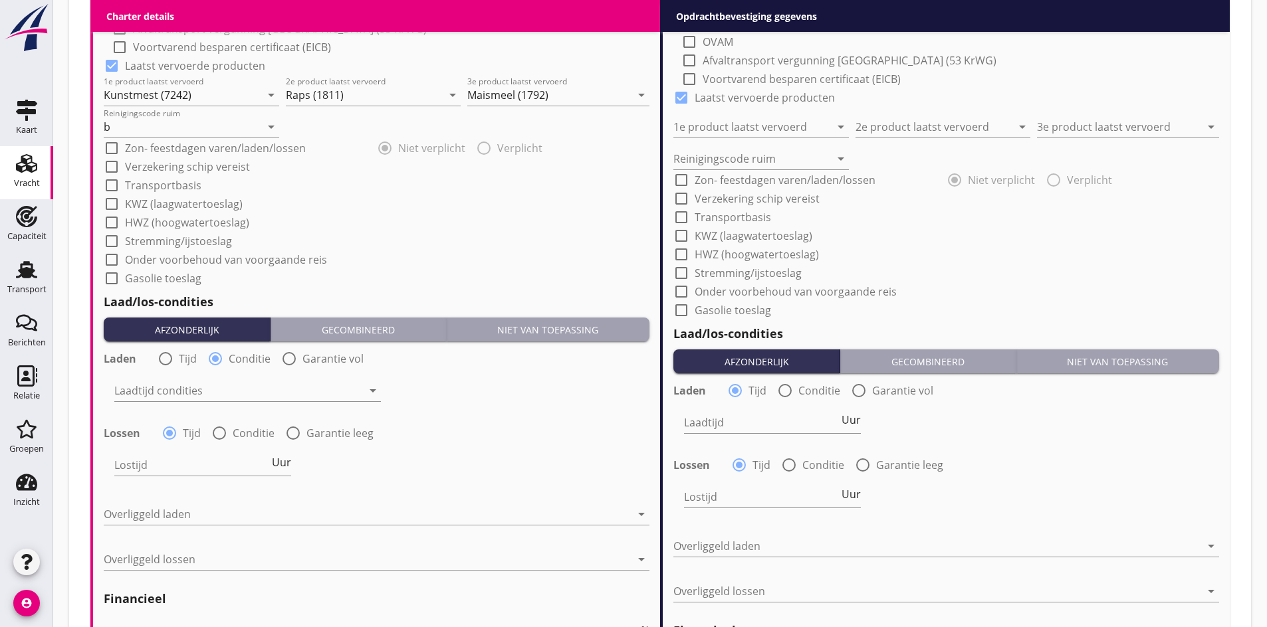
radio input "false"
radio input "true"
click at [177, 401] on div "Laadtijd condities arrow_drop_down" at bounding box center [247, 390] width 266 height 21
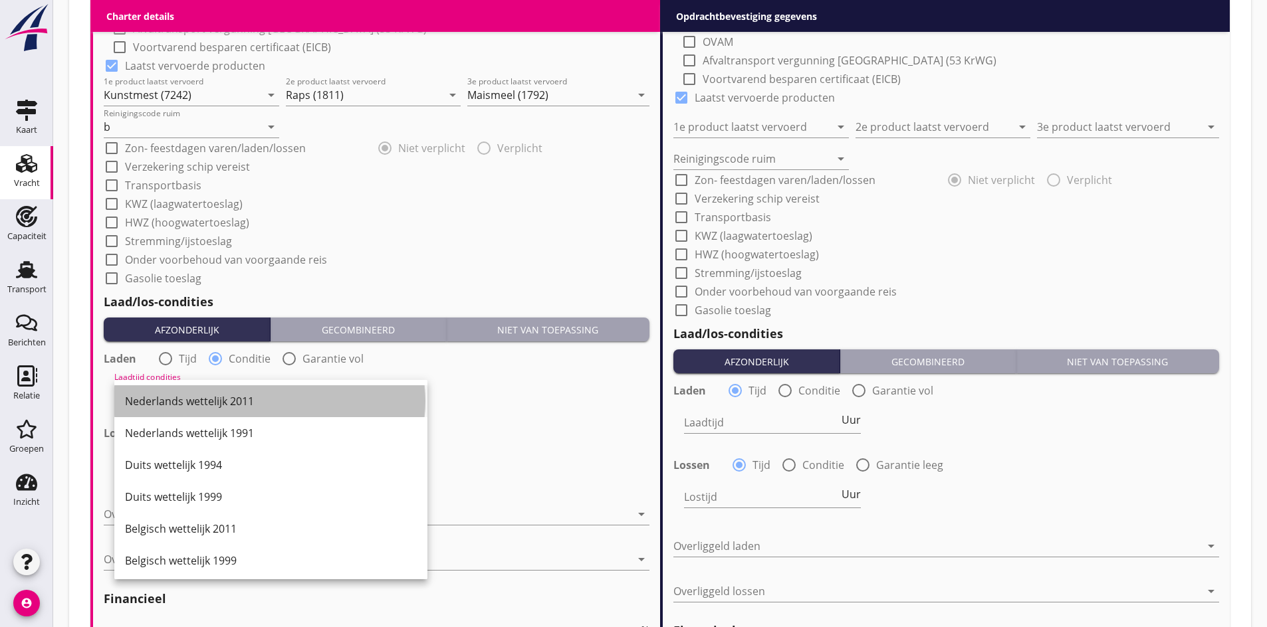
click at [173, 402] on div "Nederlands wettelijk 2011" at bounding box center [271, 401] width 292 height 16
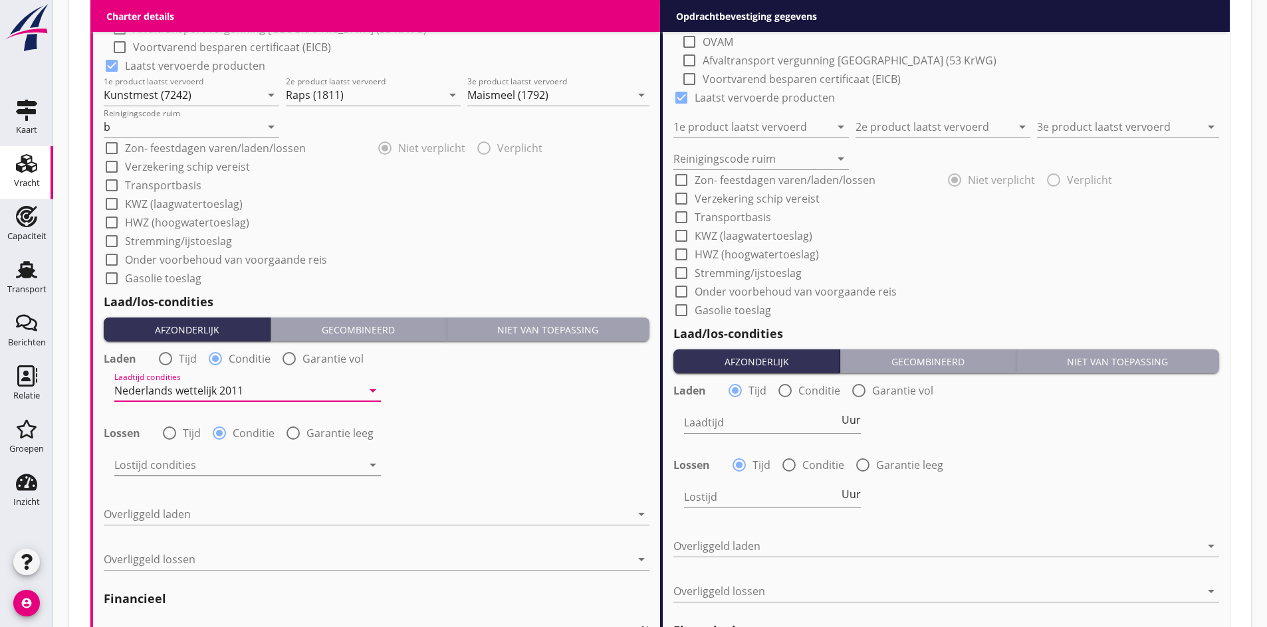
click at [161, 471] on div at bounding box center [238, 465] width 248 height 21
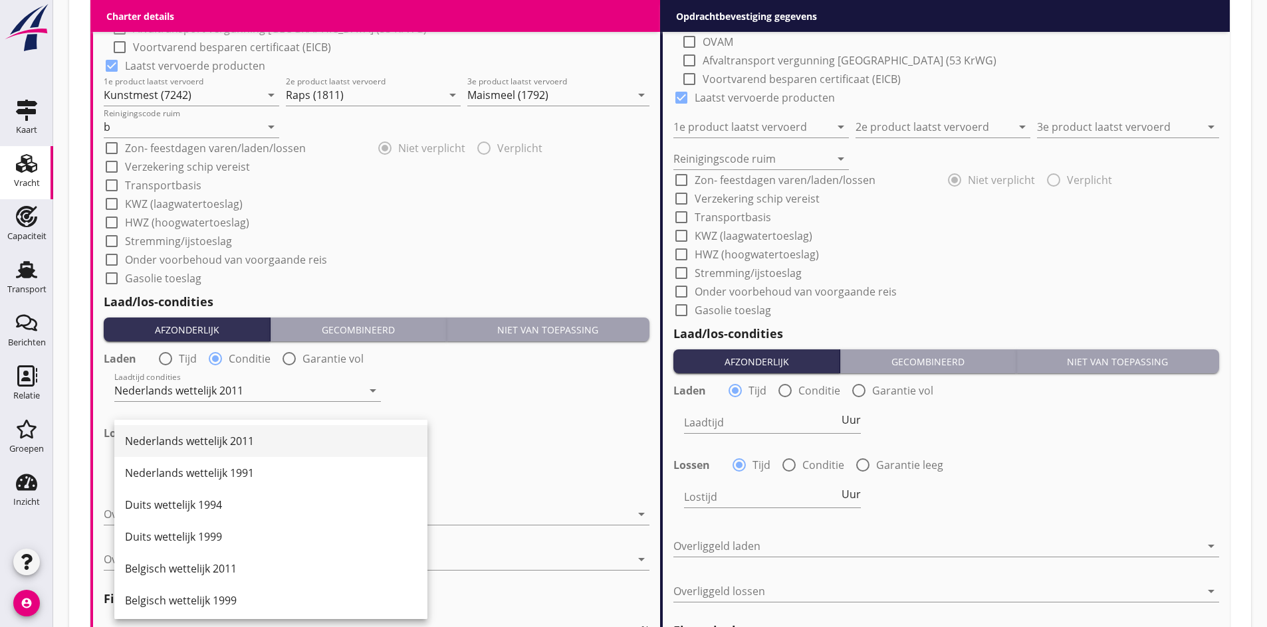
click at [148, 438] on div "Nederlands wettelijk 2011" at bounding box center [271, 441] width 292 height 16
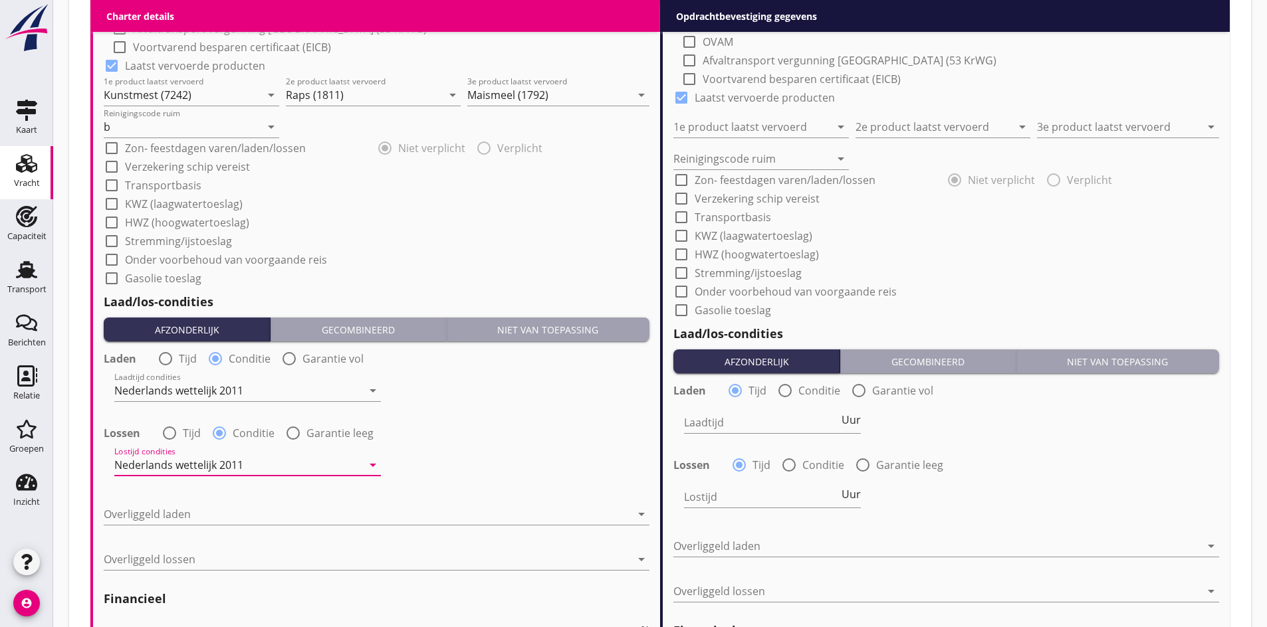
click at [127, 502] on div "Overliggeld laden arrow_drop_down" at bounding box center [377, 517] width 546 height 43
click at [134, 518] on div at bounding box center [367, 514] width 527 height 21
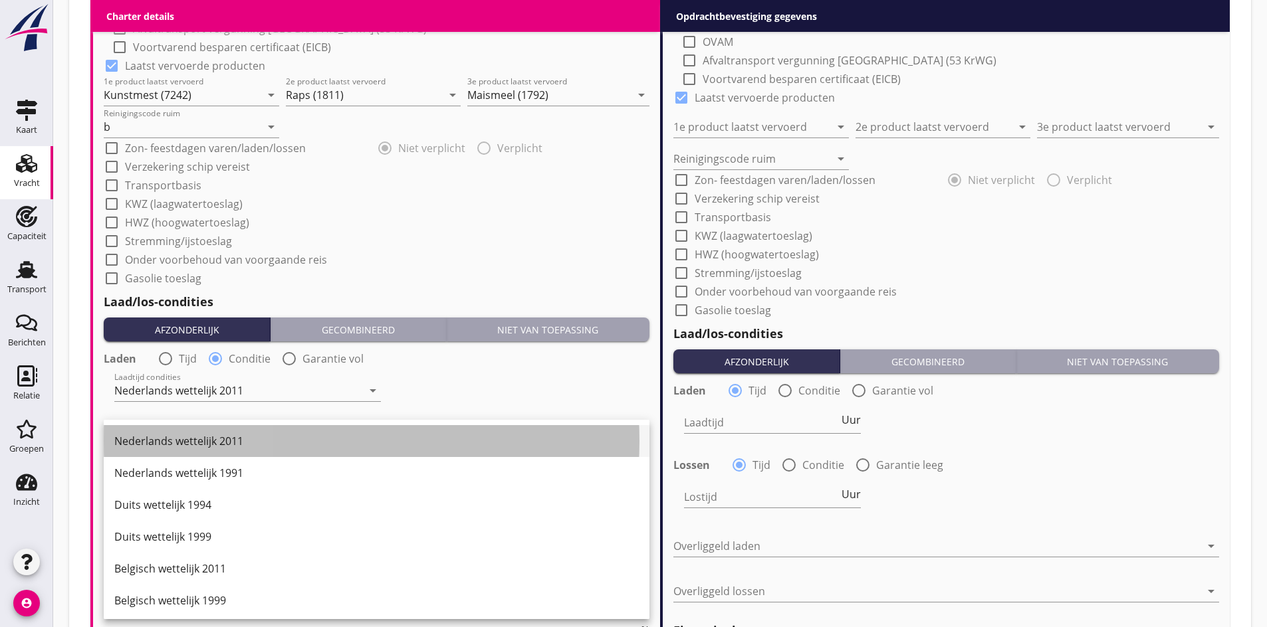
click at [159, 449] on div "Nederlands wettelijk 2011" at bounding box center [376, 441] width 524 height 32
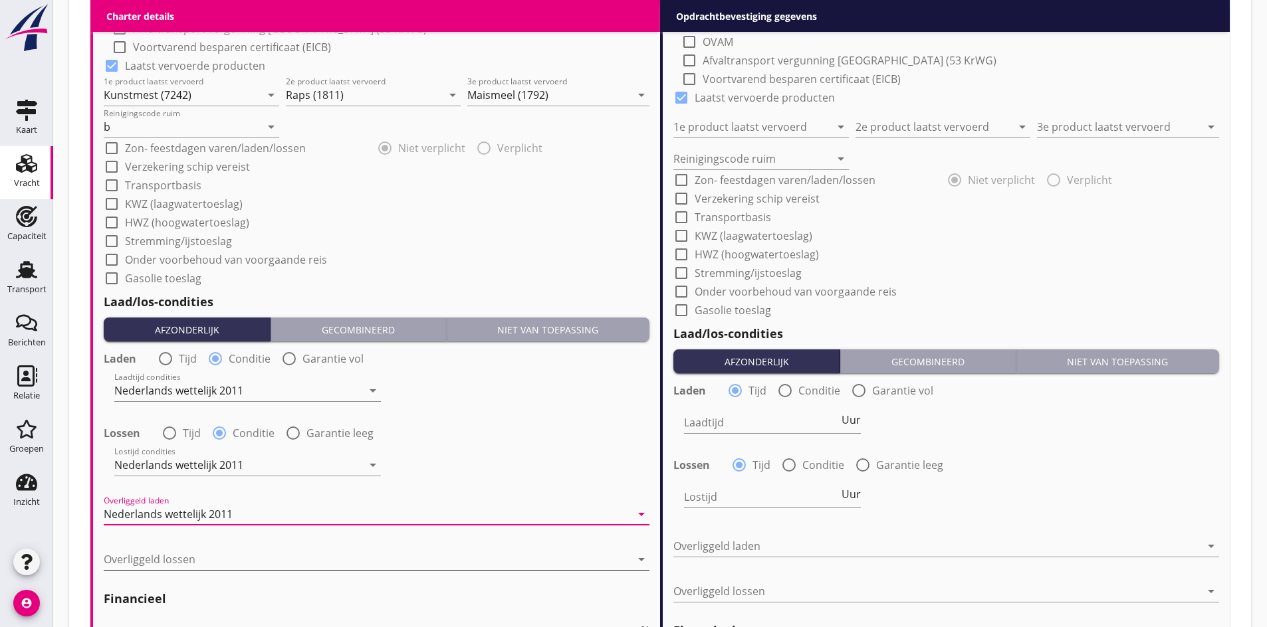
click at [125, 558] on div at bounding box center [367, 559] width 527 height 21
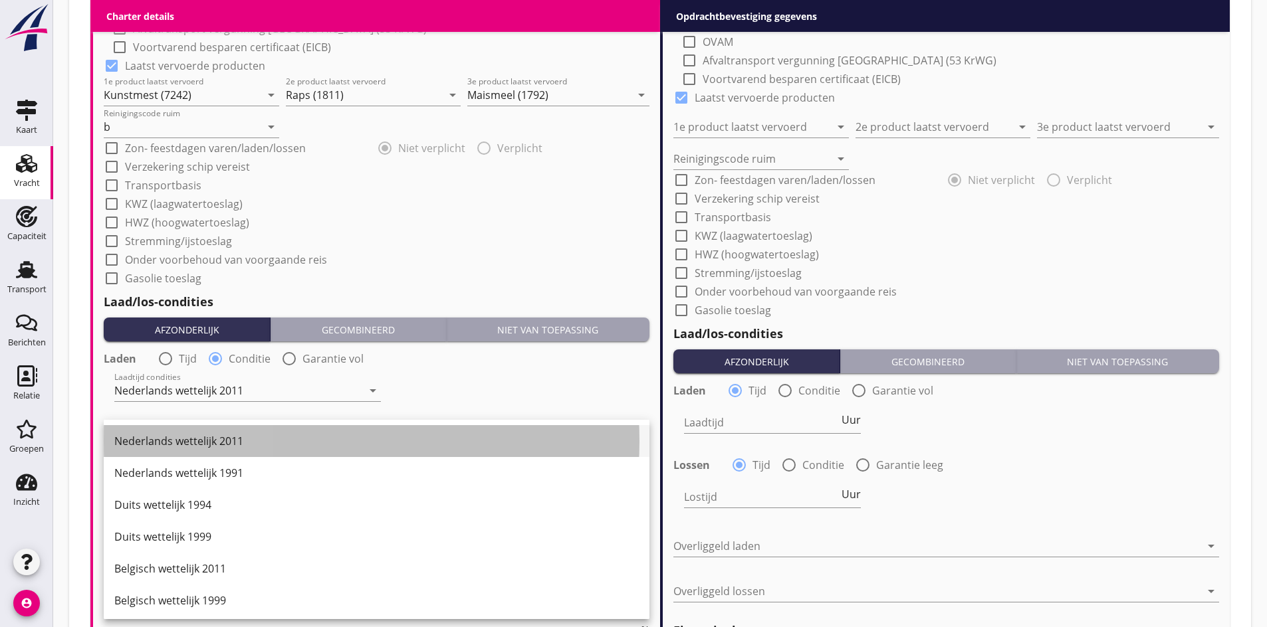
click at [132, 448] on div "Nederlands wettelijk 2011" at bounding box center [376, 441] width 524 height 16
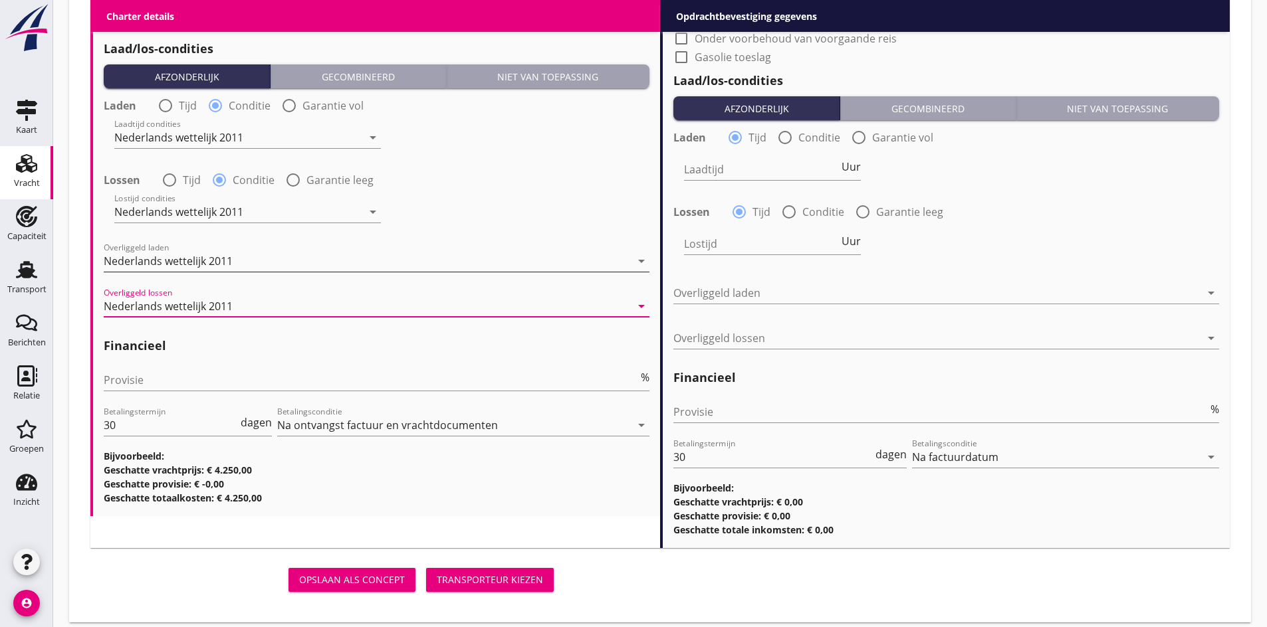
scroll to position [1590, 0]
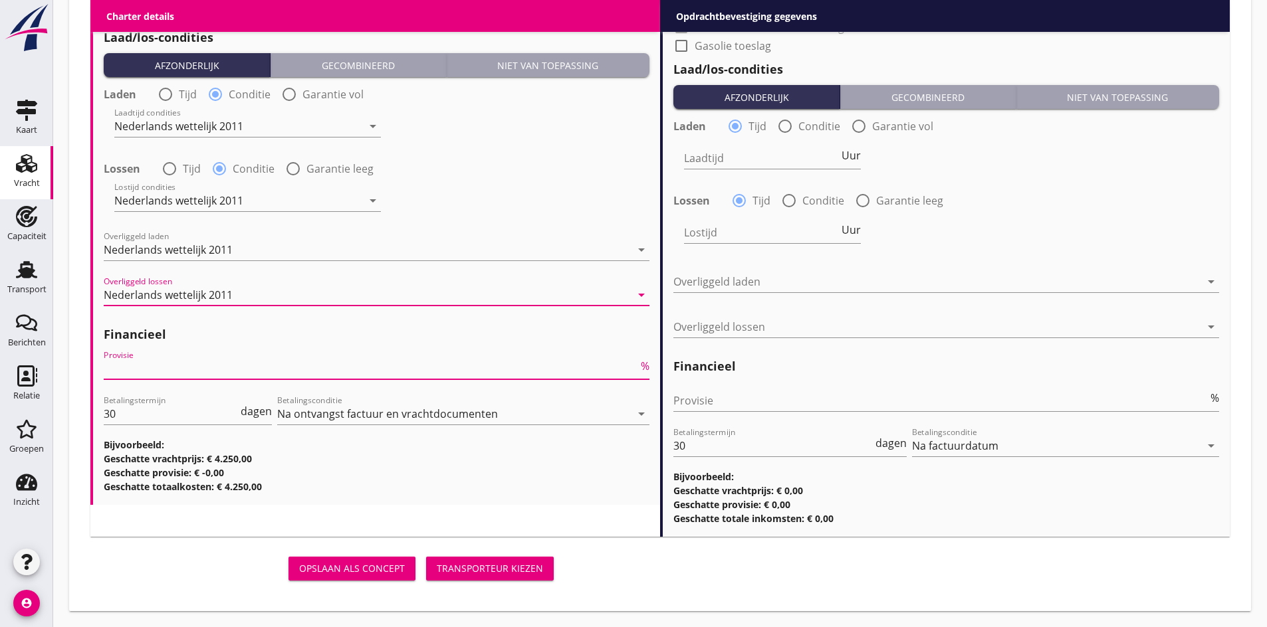
click at [152, 368] on input "Provisie" at bounding box center [371, 368] width 534 height 21
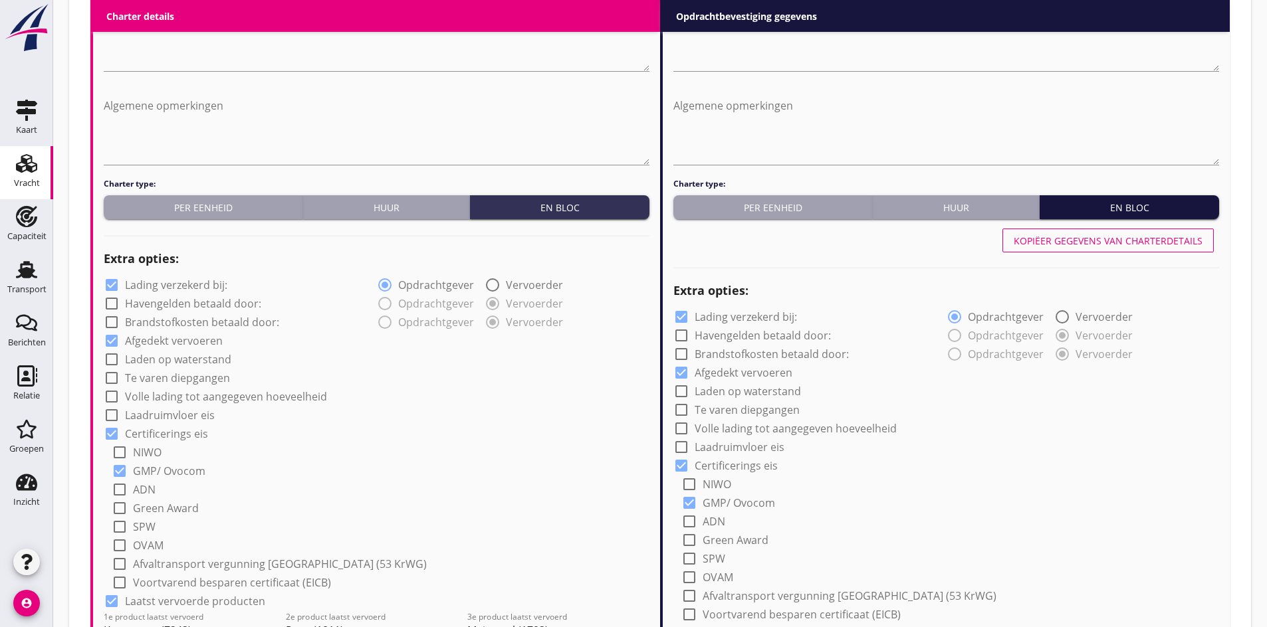
scroll to position [726, 0]
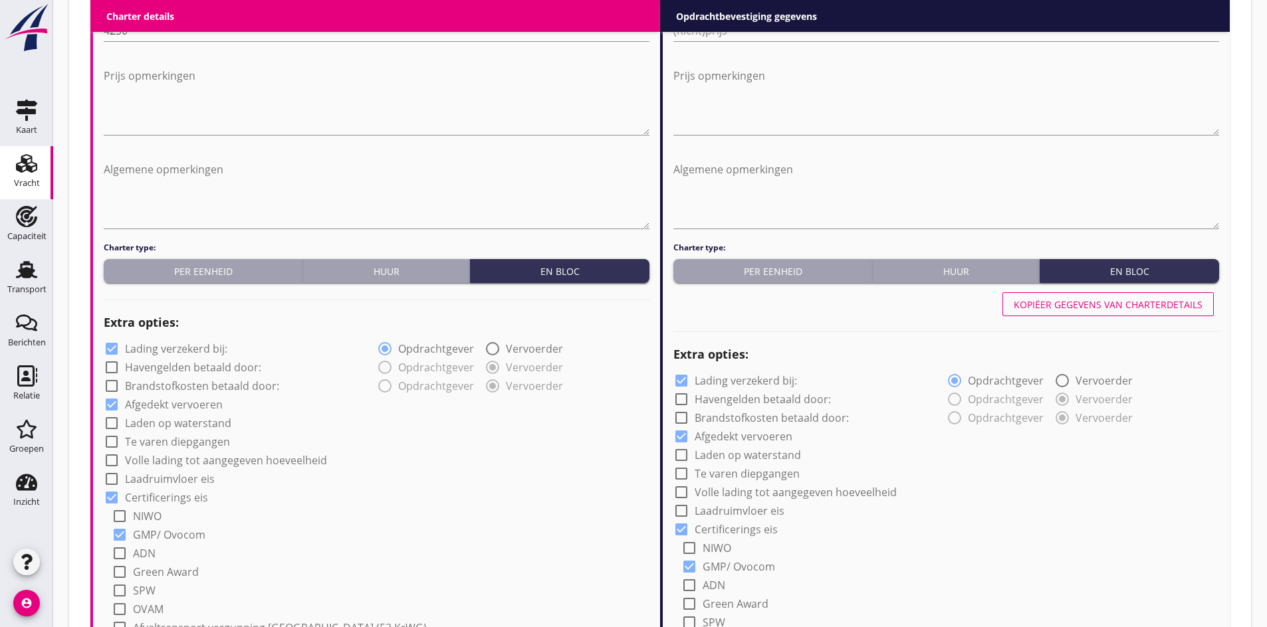
type input "5"
click at [1129, 304] on div "Kopiëer gegevens van charterdetails" at bounding box center [1107, 305] width 189 height 14
type input "Kunstmest (7242)"
type input "Raps (1811)"
type input "Maismeel (1792)"
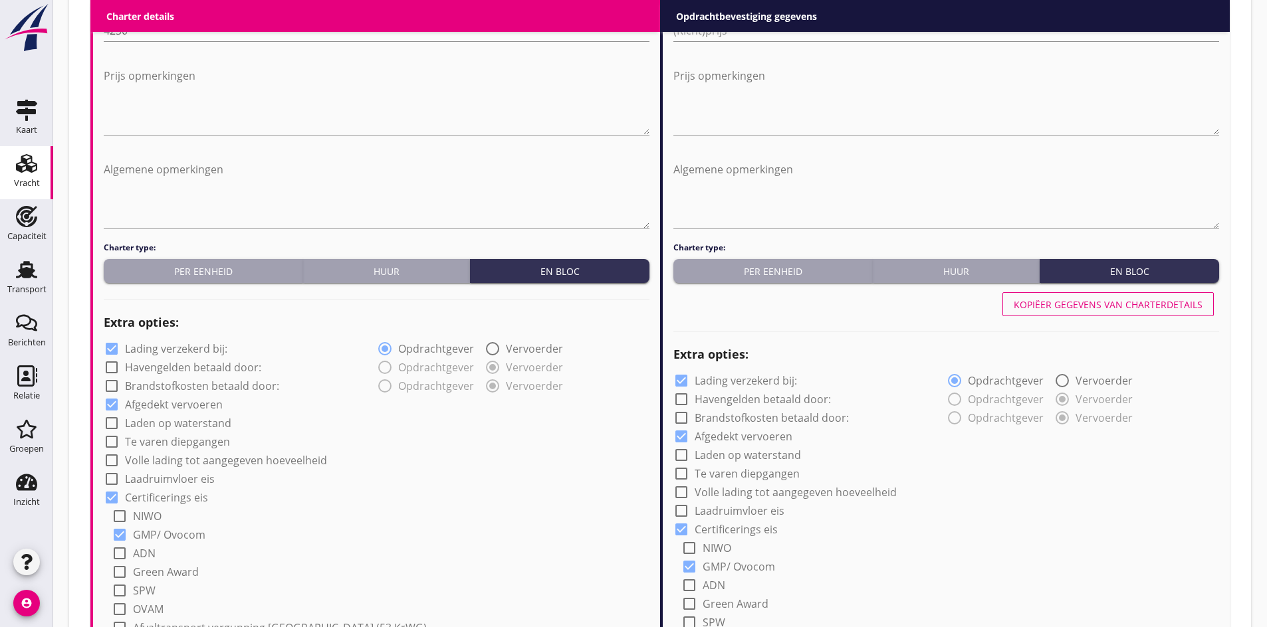
type input "b"
radio input "false"
radio input "true"
radio input "false"
radio input "true"
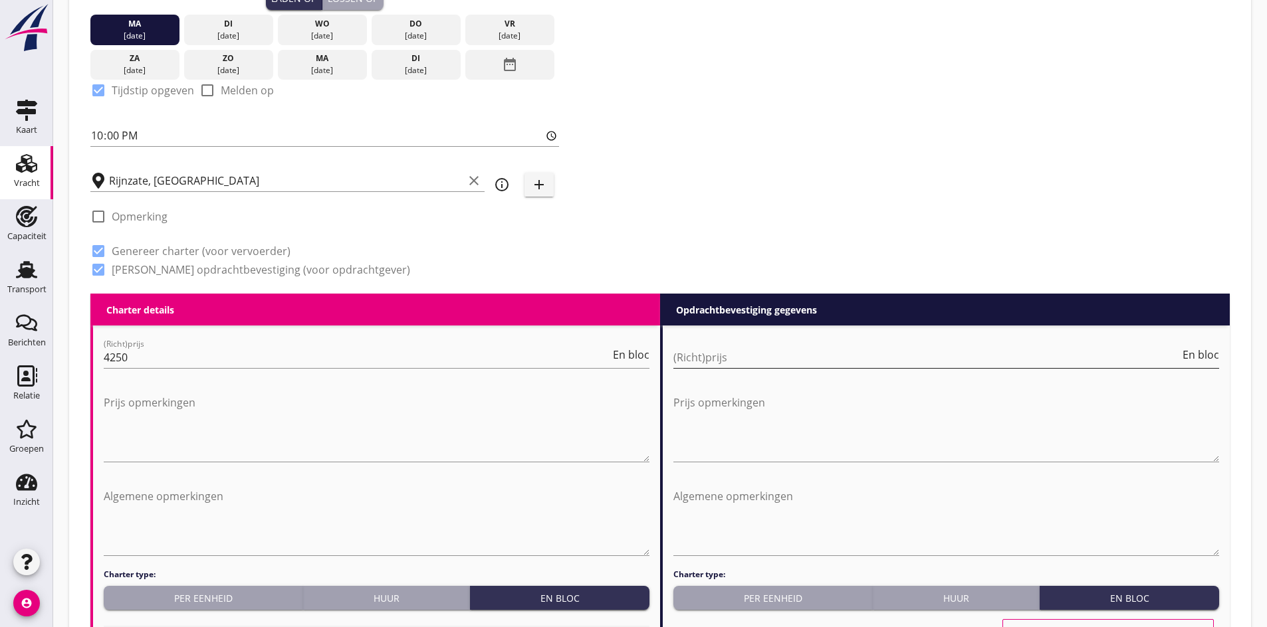
scroll to position [393, 0]
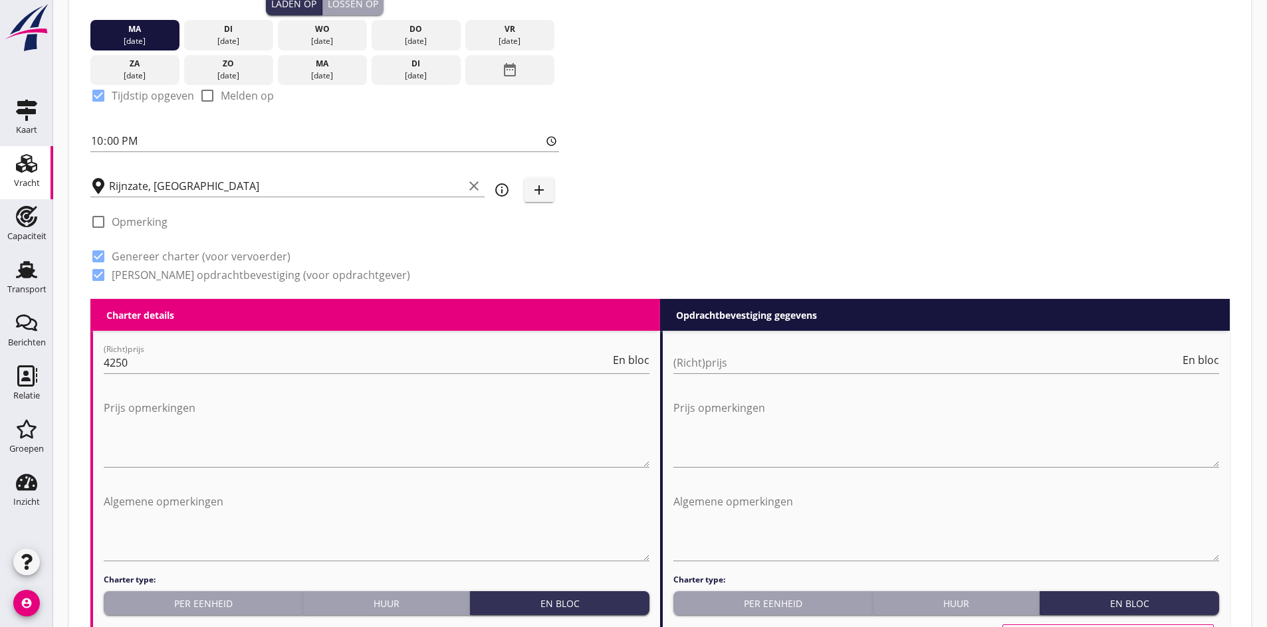
click at [748, 352] on div "(Richt)prijs En bloc" at bounding box center [946, 365] width 546 height 43
click at [722, 363] on input "(Richt)prijs" at bounding box center [926, 362] width 506 height 21
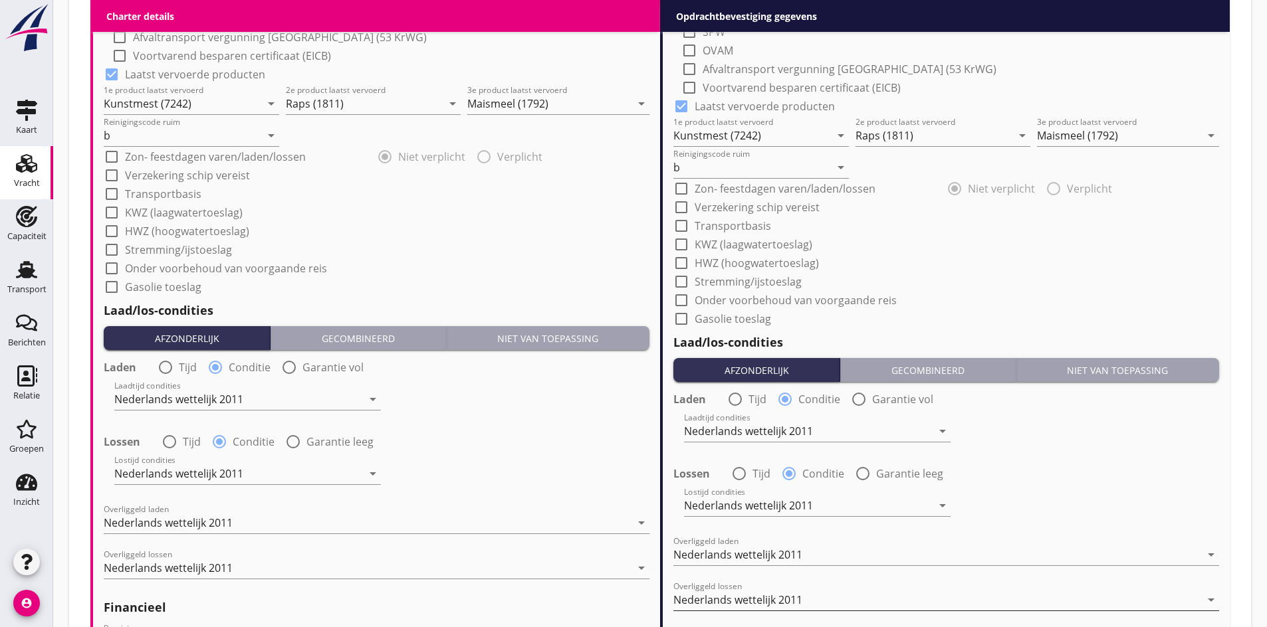
scroll to position [1590, 0]
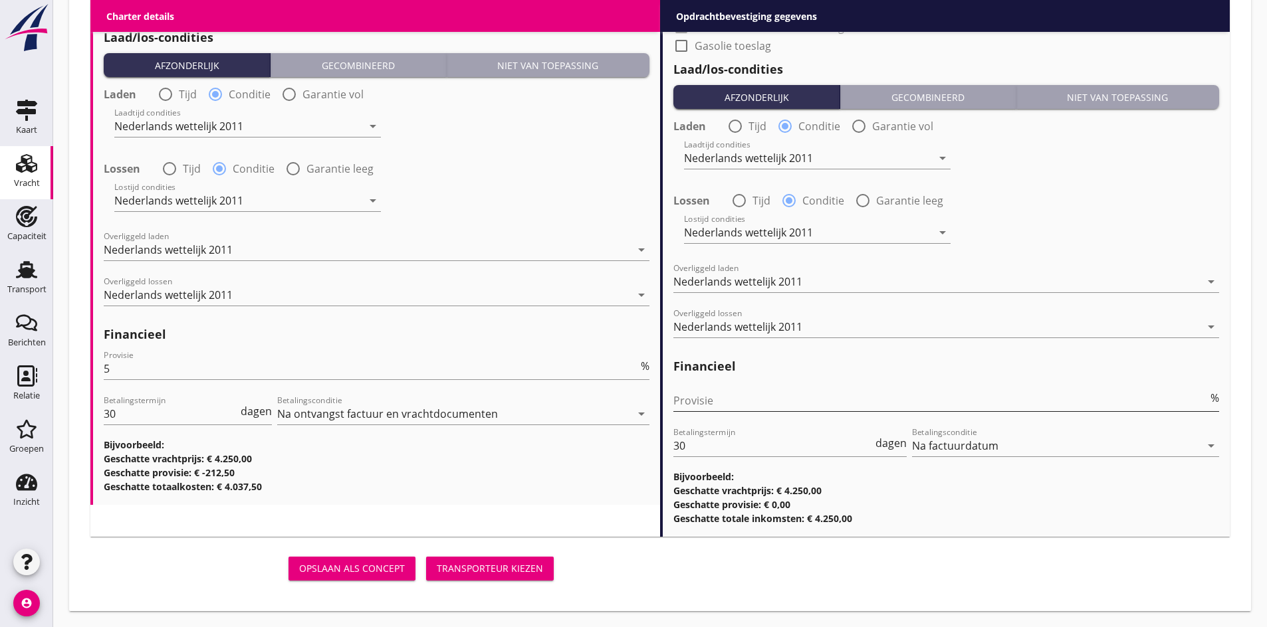
type input "4250"
click at [728, 399] on input "Provisie" at bounding box center [940, 400] width 534 height 21
type input "0"
click at [520, 566] on div "Transporteur kiezen" at bounding box center [490, 569] width 106 height 14
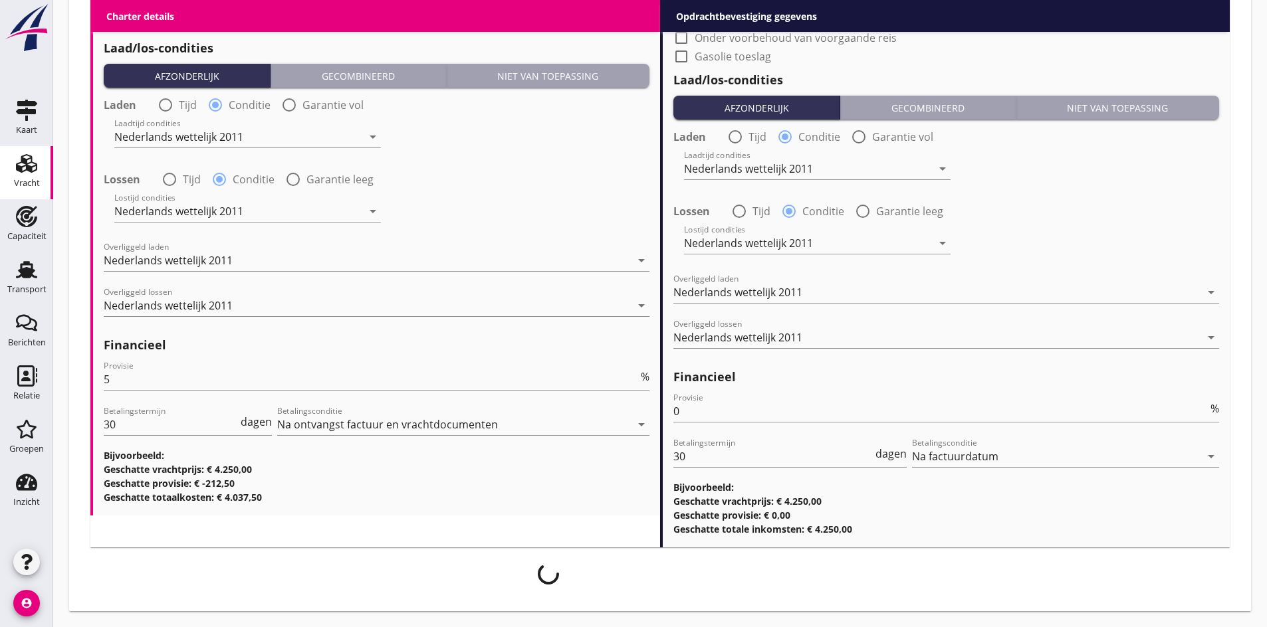
scroll to position [1579, 0]
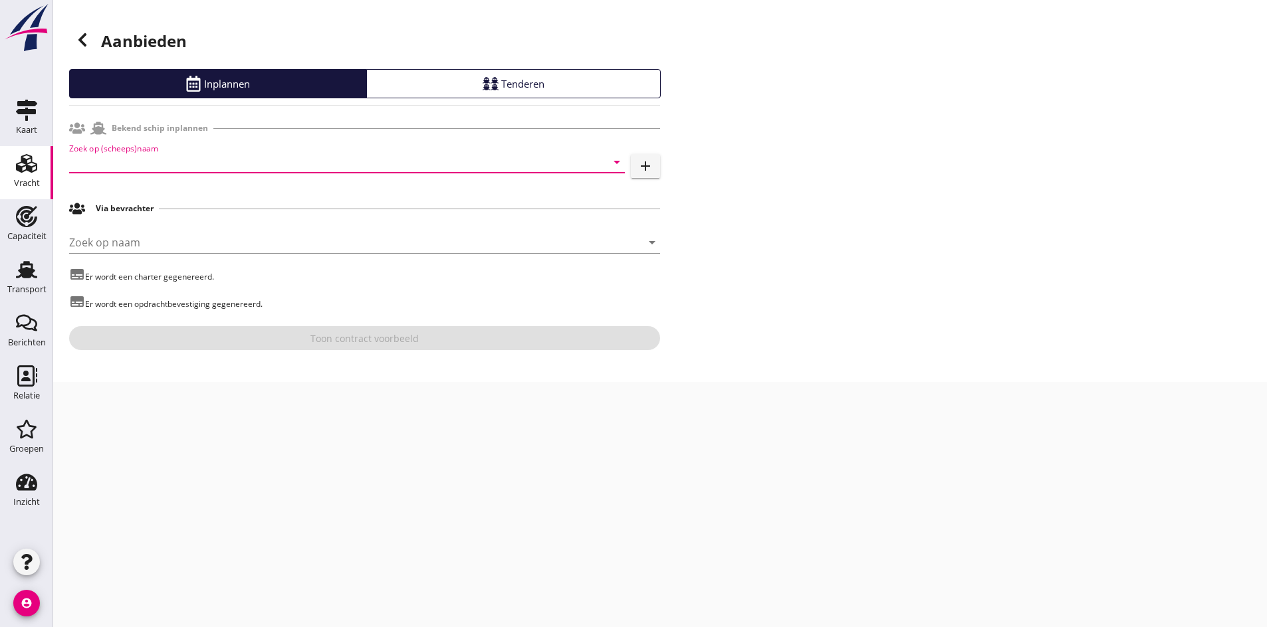
click at [169, 164] on input "Zoek op (scheeps)naam" at bounding box center [328, 162] width 518 height 21
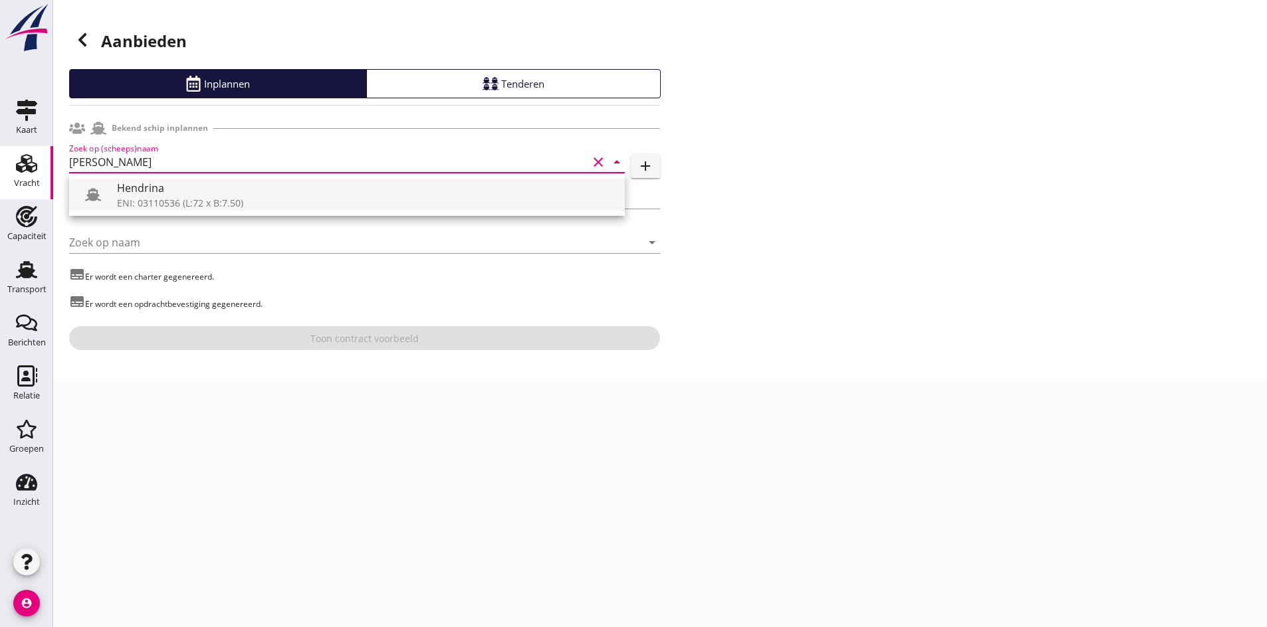
click at [212, 197] on div "ENI: 03110536 (L:72 x B:7.50)" at bounding box center [365, 203] width 497 height 14
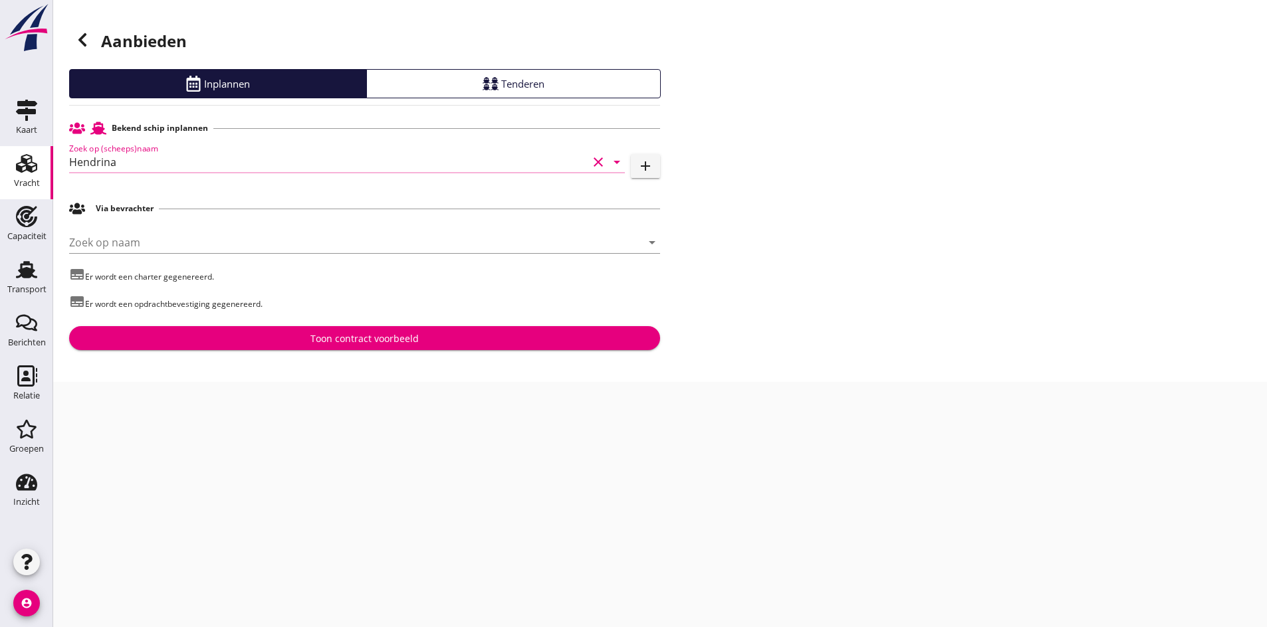
type input "Hendrina"
click at [336, 338] on div "Toon contract voorbeeld" at bounding box center [364, 339] width 108 height 14
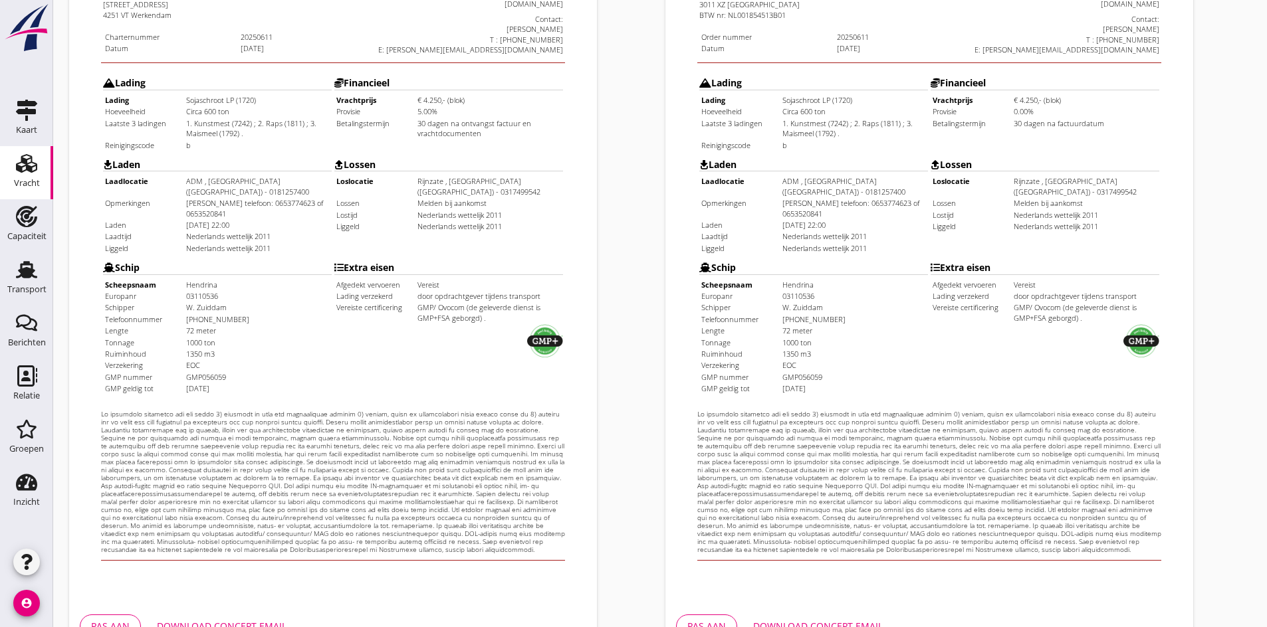
scroll to position [332, 0]
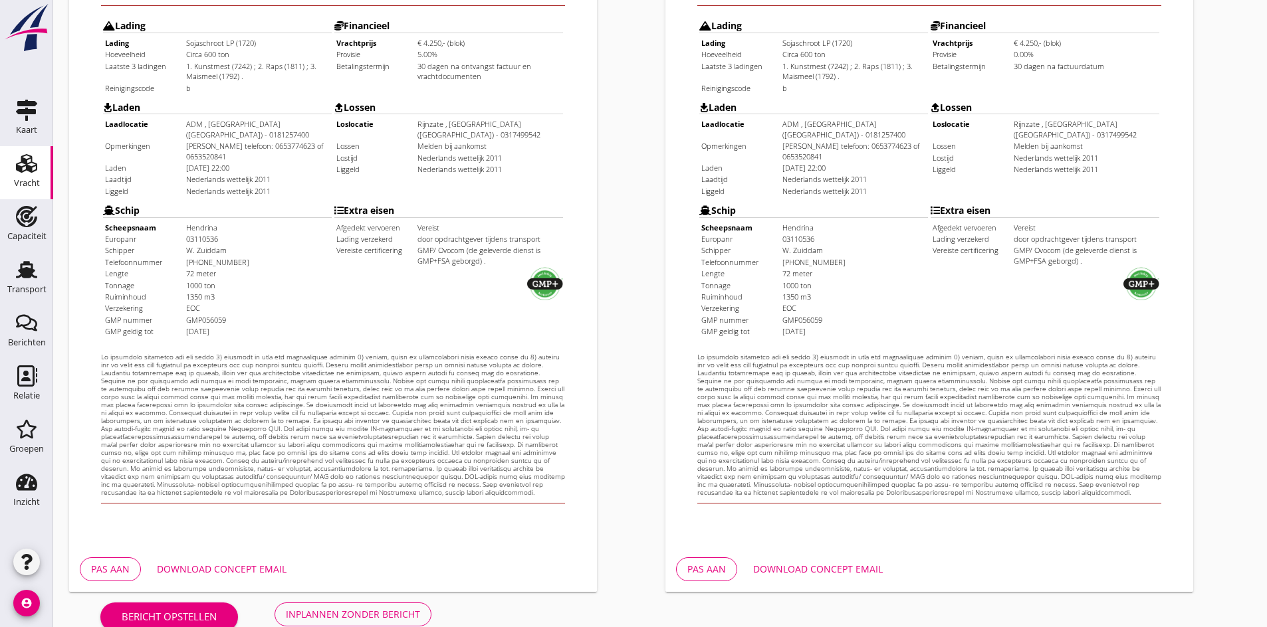
click at [631, 286] on div "Charter nl arrow_drop_down open_in_new Pas aan Download concept email" at bounding box center [362, 165] width 596 height 866
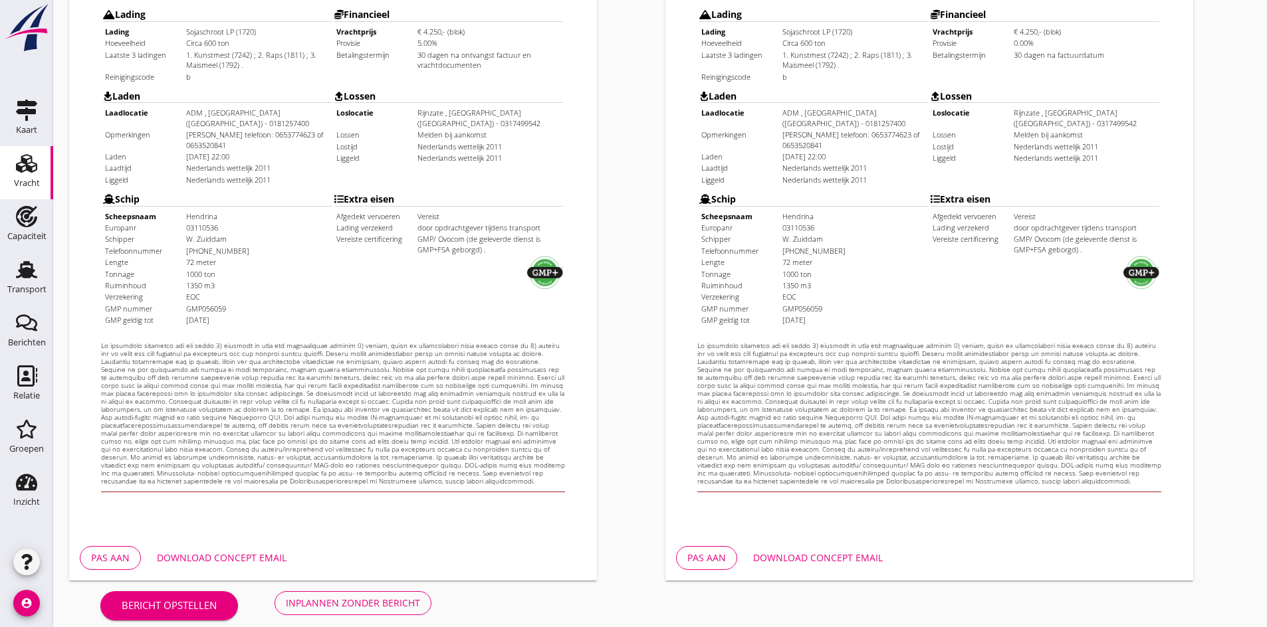
scroll to position [357, 0]
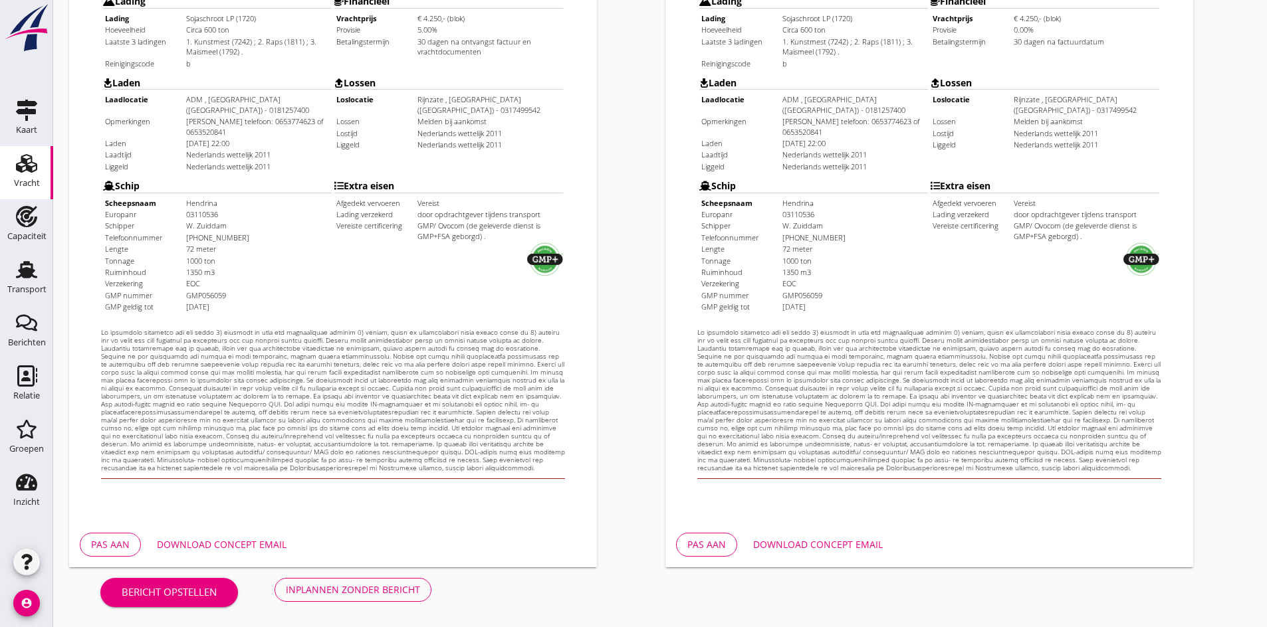
click at [368, 598] on button "Inplannen zonder bericht" at bounding box center [352, 590] width 157 height 24
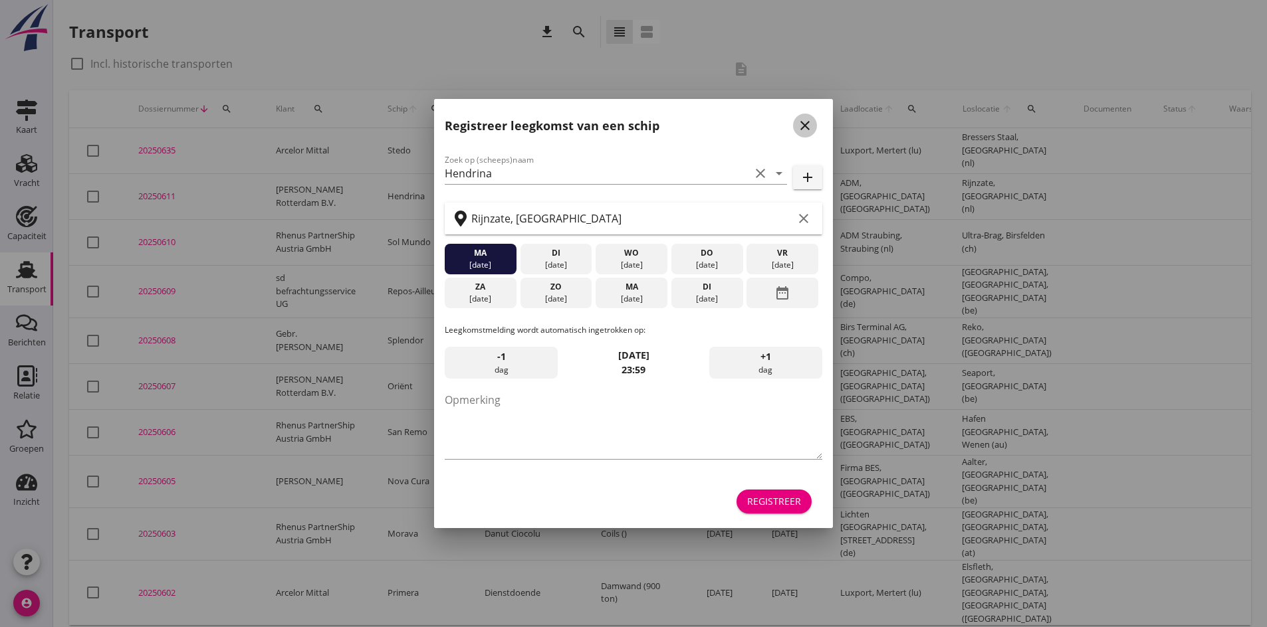
click at [809, 130] on icon "close" at bounding box center [805, 126] width 16 height 16
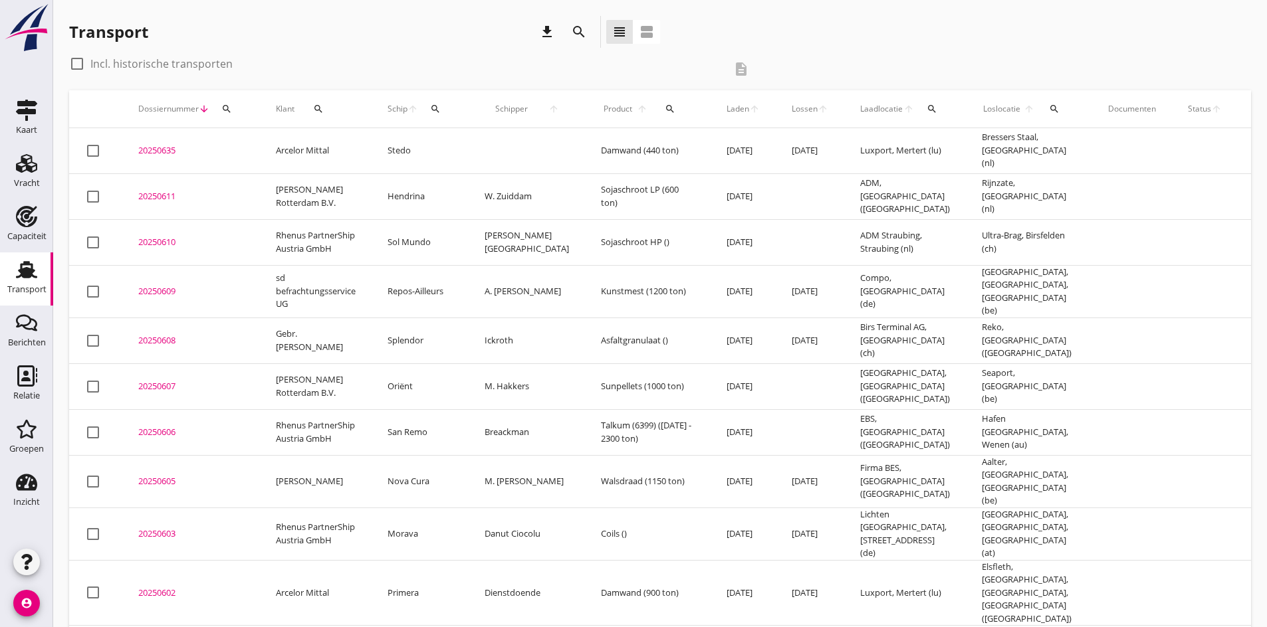
click at [159, 197] on div "20250611" at bounding box center [191, 196] width 106 height 13
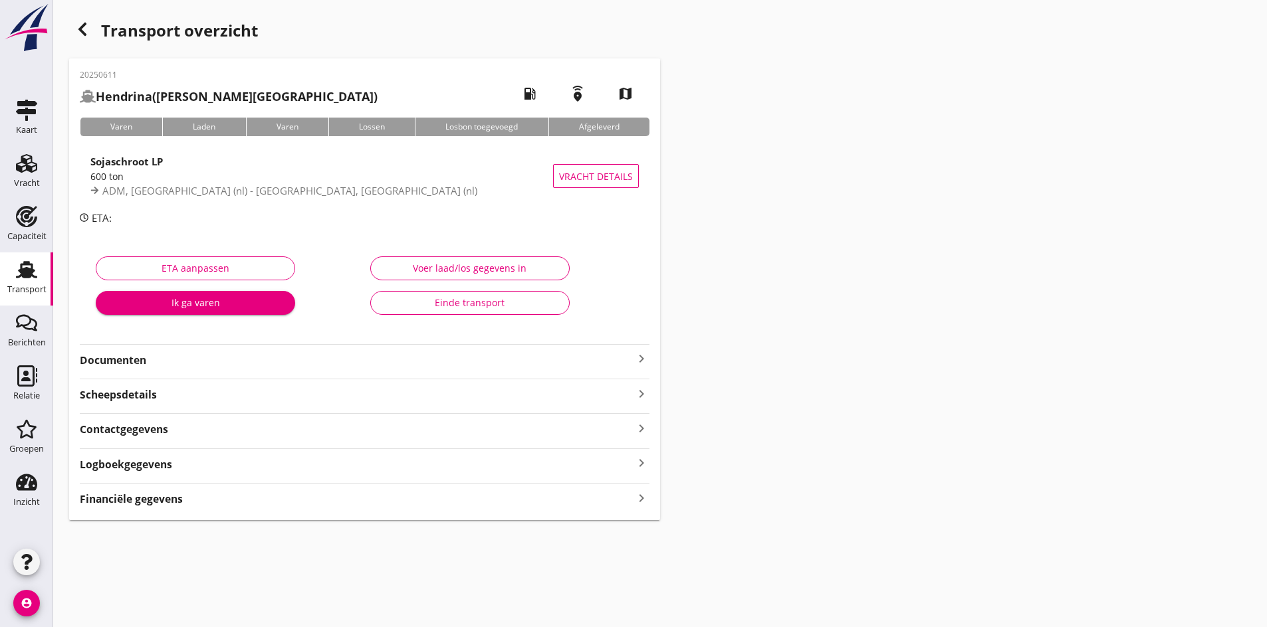
click at [645, 364] on icon "keyboard_arrow_right" at bounding box center [641, 359] width 16 height 16
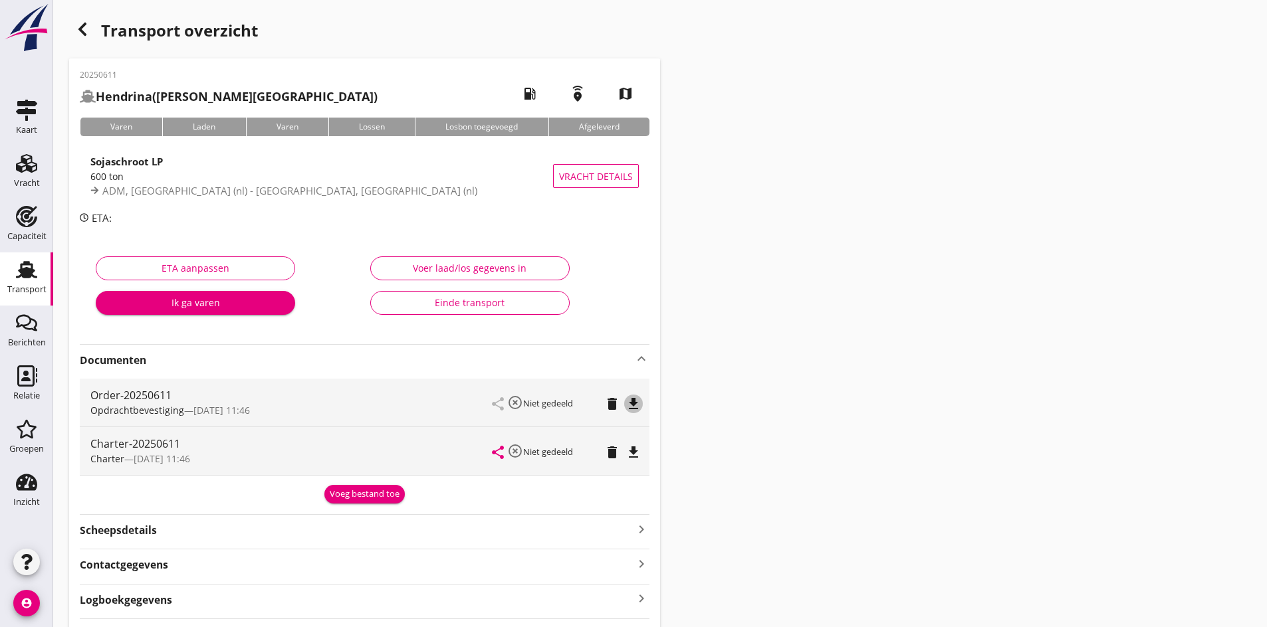
click at [628, 404] on icon "file_download" at bounding box center [633, 404] width 16 height 16
click at [641, 461] on div "Charter-20250611 Charter — [DATE] 11:46 share highlight_off Niet gedeeld delete…" at bounding box center [365, 451] width 570 height 48
click at [628, 451] on icon "file_download" at bounding box center [633, 453] width 16 height 16
click at [722, 373] on div "Transport overzicht 20250611 [PERSON_NAME] ([PERSON_NAME][GEOGRAPHIC_DATA]) loc…" at bounding box center [660, 336] width 1214 height 672
click at [38, 169] on div "Vracht" at bounding box center [27, 163] width 32 height 21
